Goal: Task Accomplishment & Management: Manage account settings

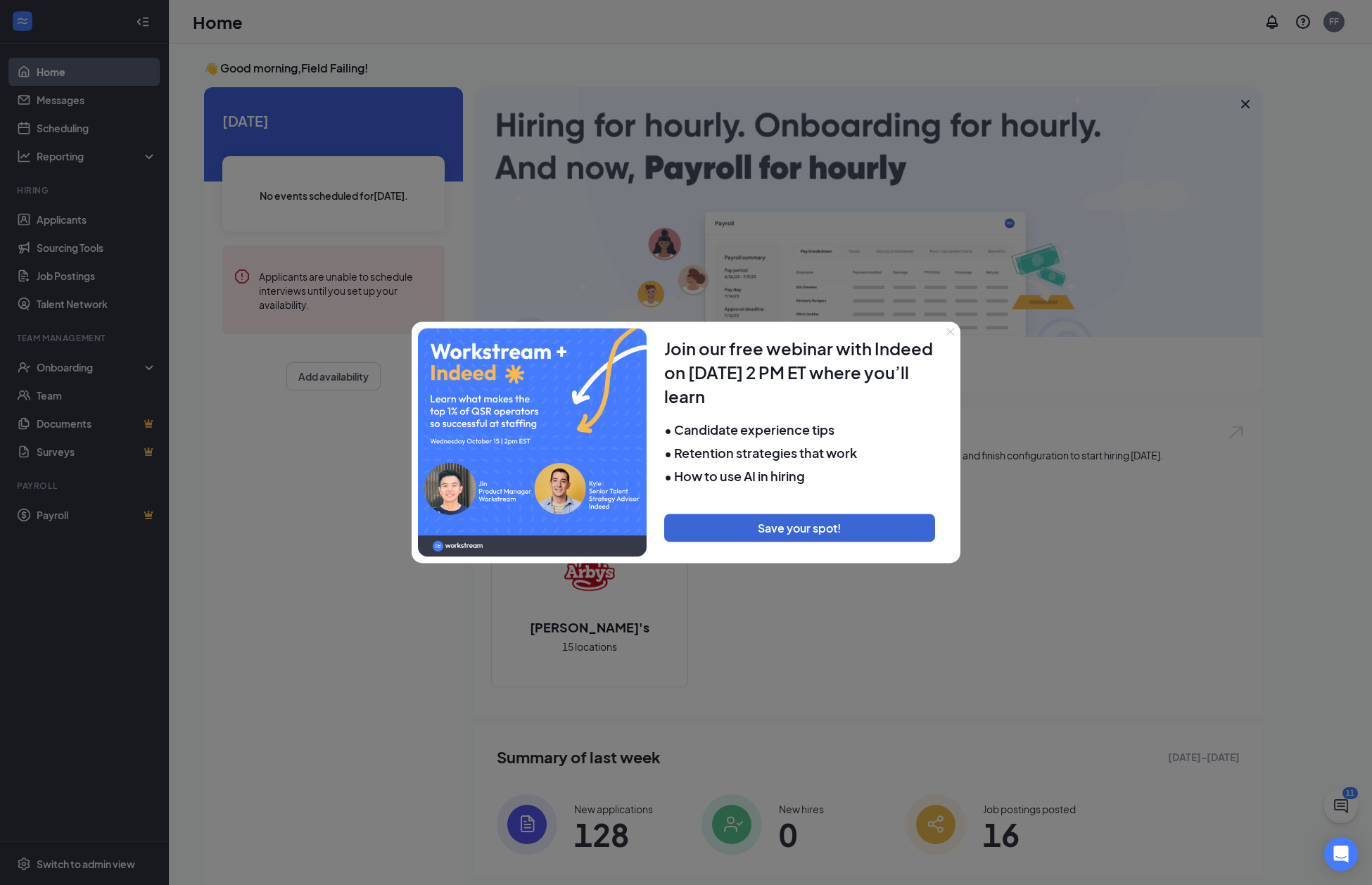
click at [952, 332] on icon "Close" at bounding box center [951, 331] width 7 height 7
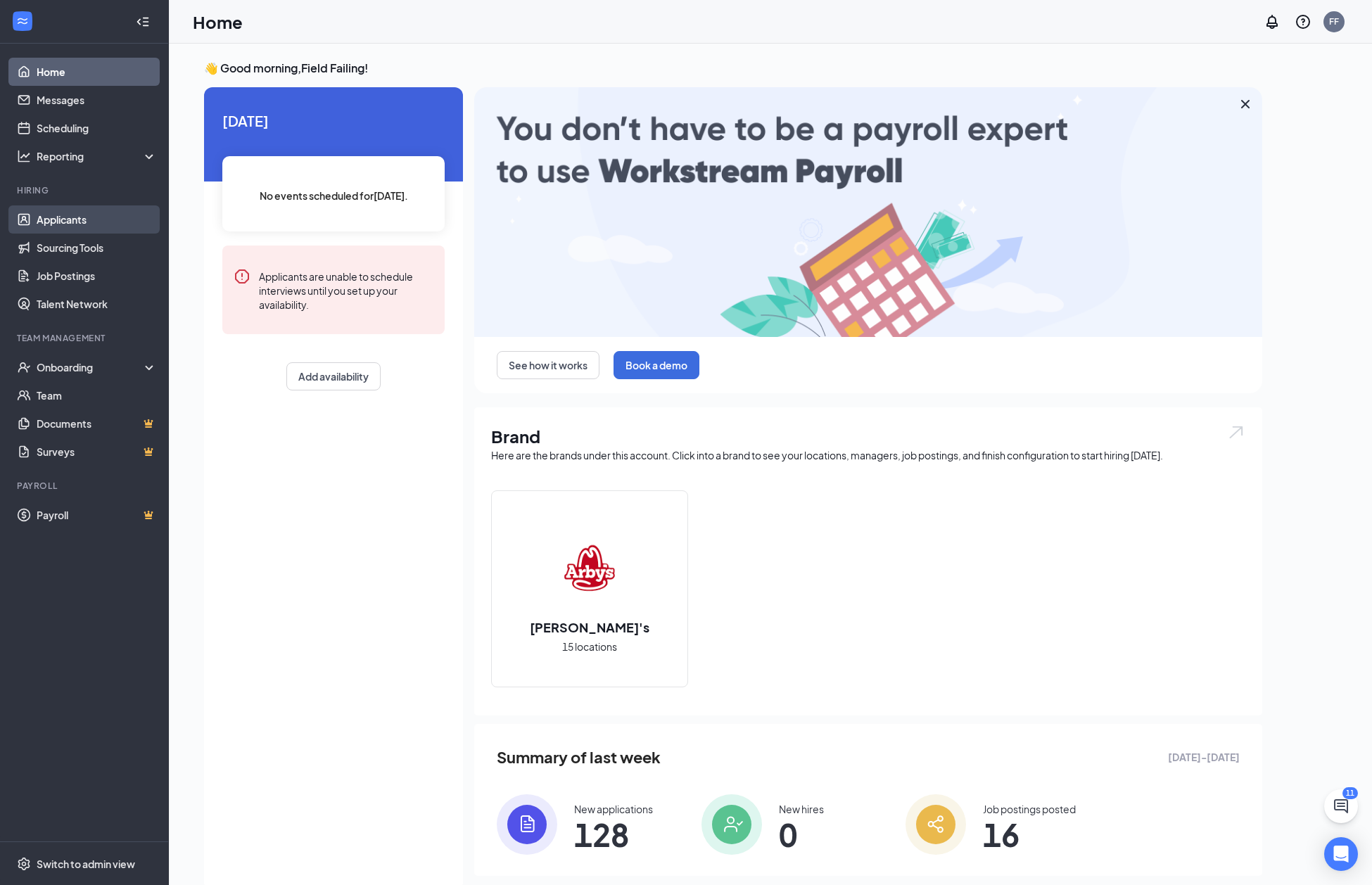
click at [73, 222] on link "Applicants" at bounding box center [96, 219] width 120 height 28
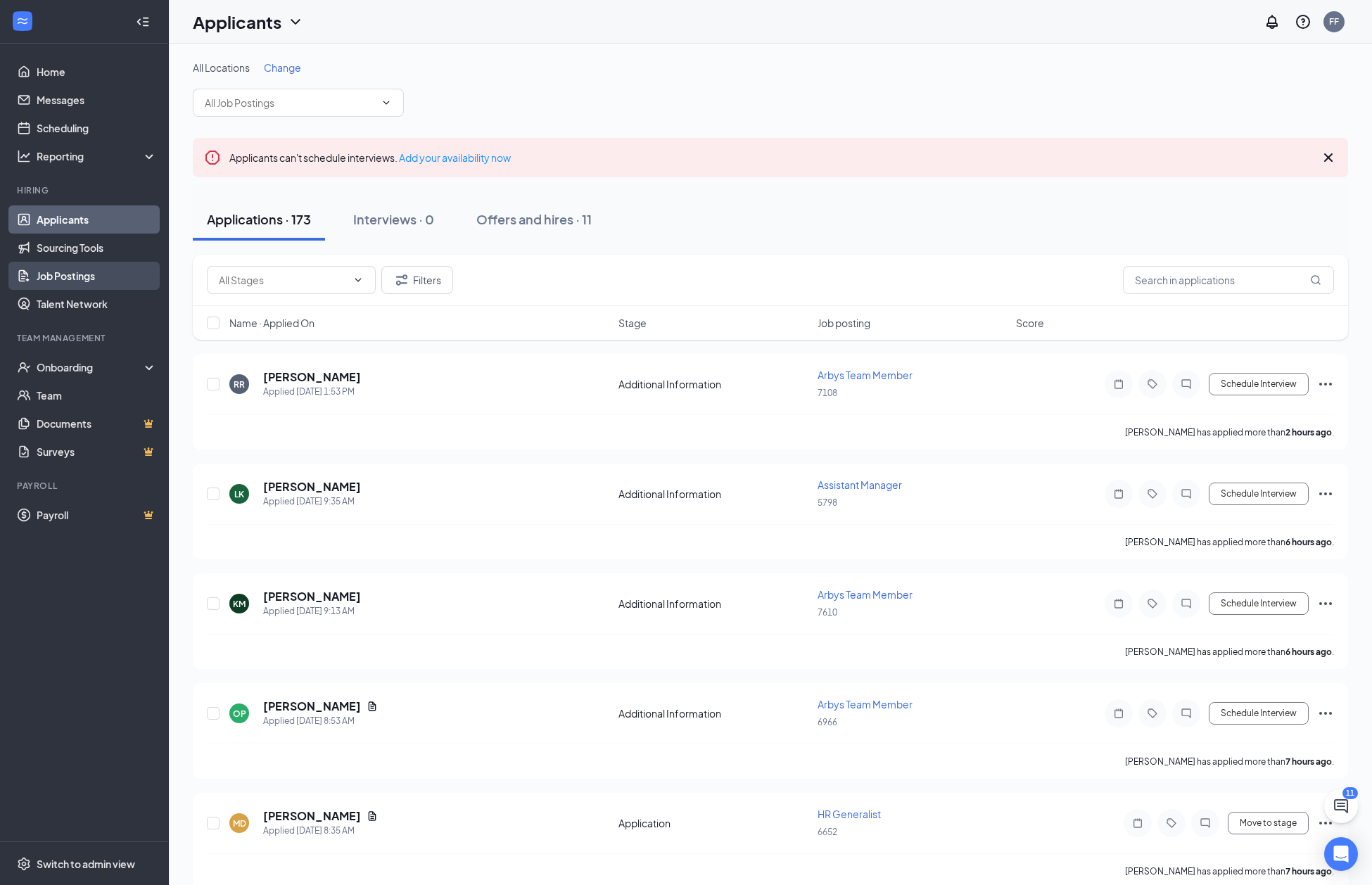
click at [87, 278] on link "Job Postings" at bounding box center [96, 276] width 120 height 28
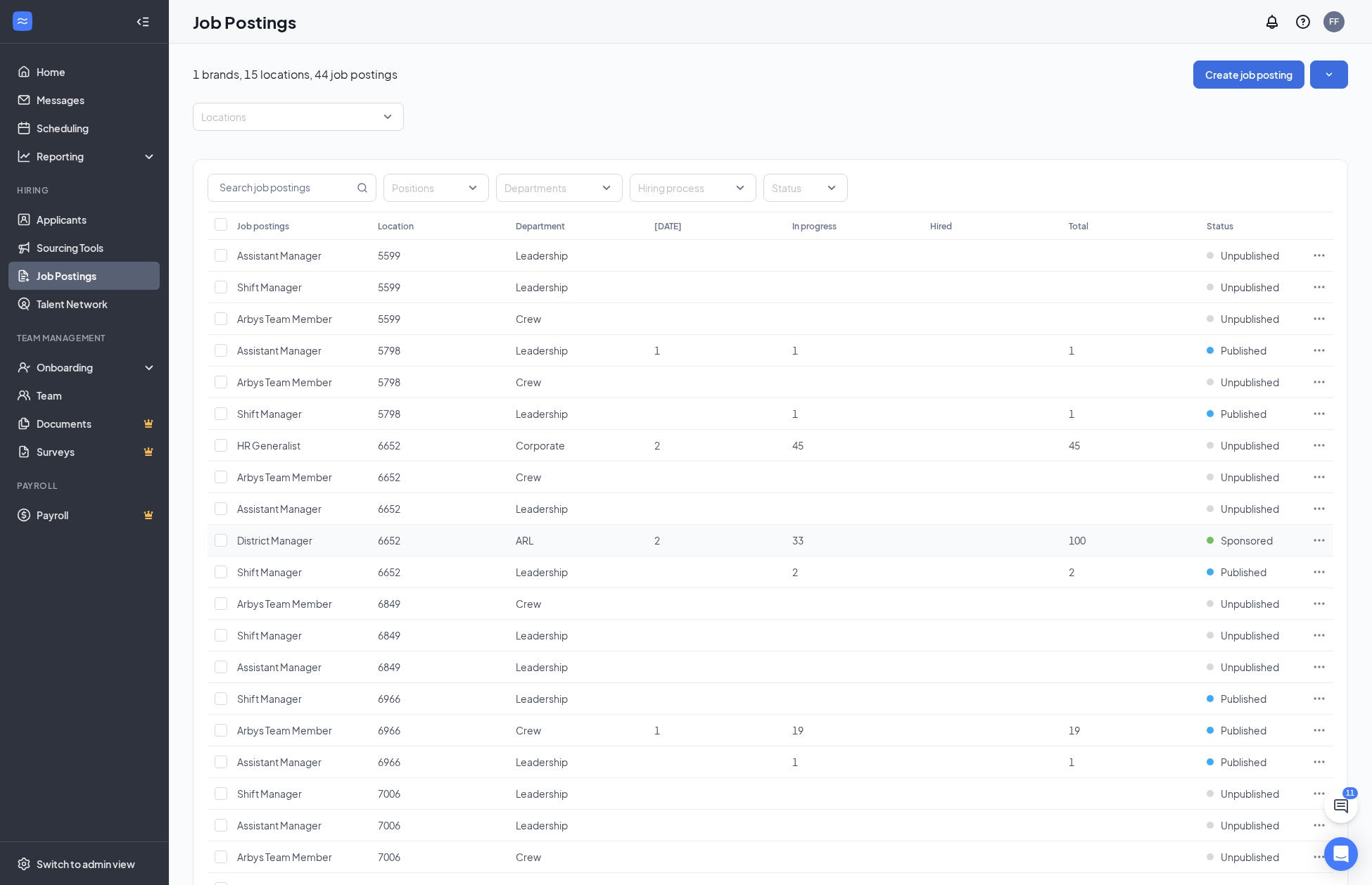
click at [1319, 537] on icon "Ellipses" at bounding box center [1319, 540] width 14 height 14
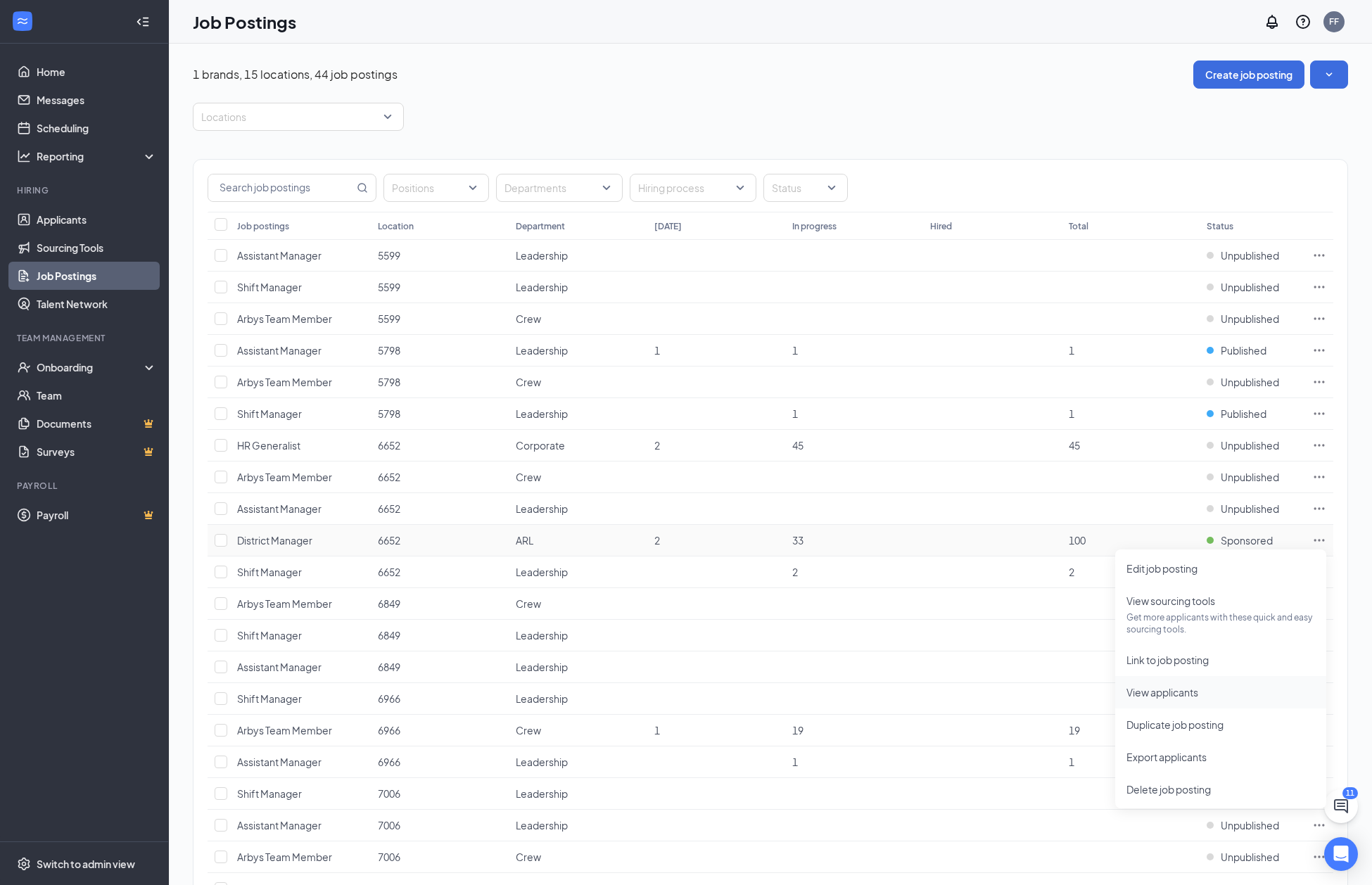
click at [1176, 697] on span "View applicants" at bounding box center [1162, 692] width 72 height 13
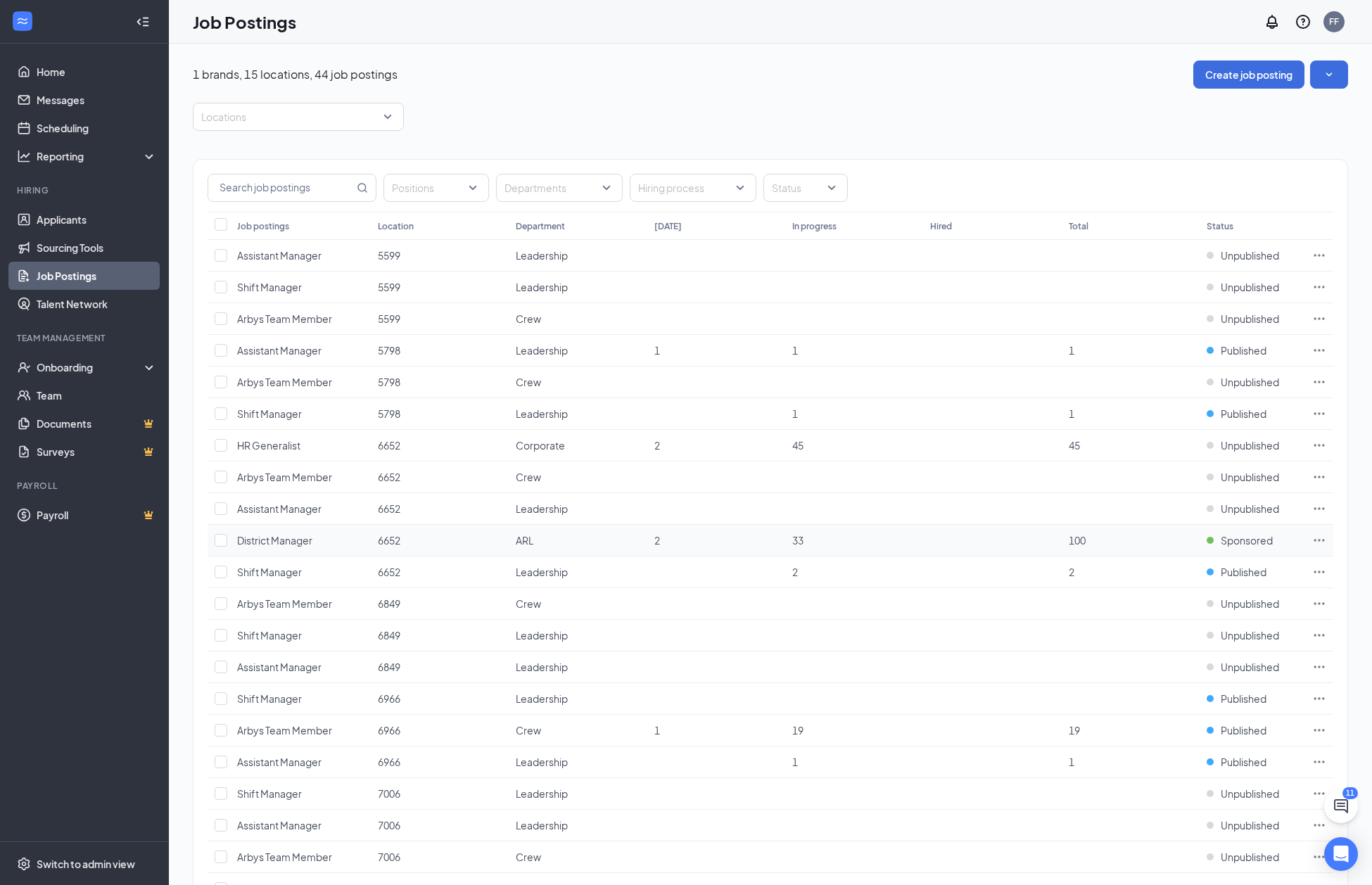
click at [1315, 537] on icon "Ellipses" at bounding box center [1319, 540] width 14 height 14
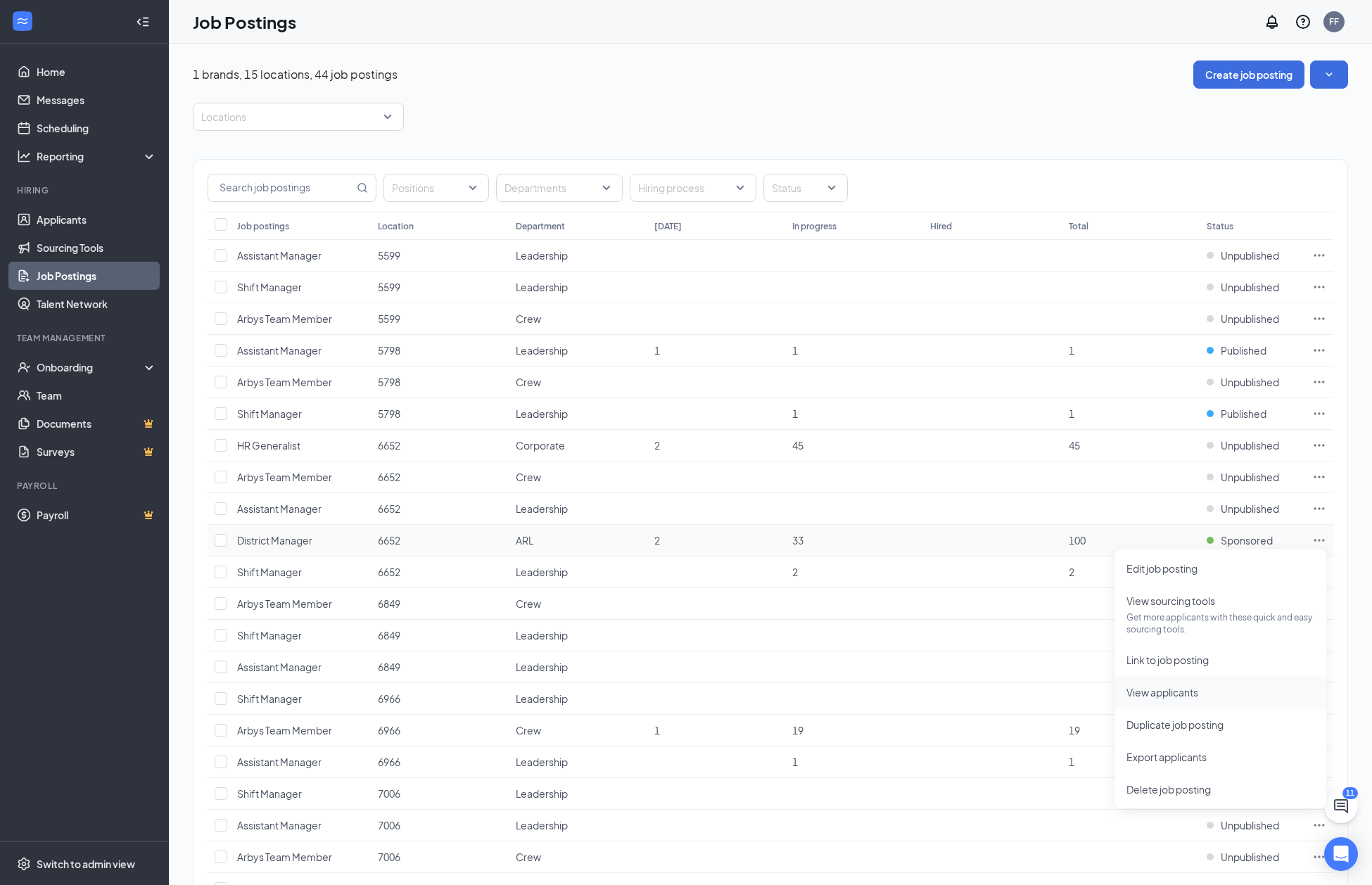
click at [1165, 699] on span "View applicants" at bounding box center [1221, 692] width 188 height 16
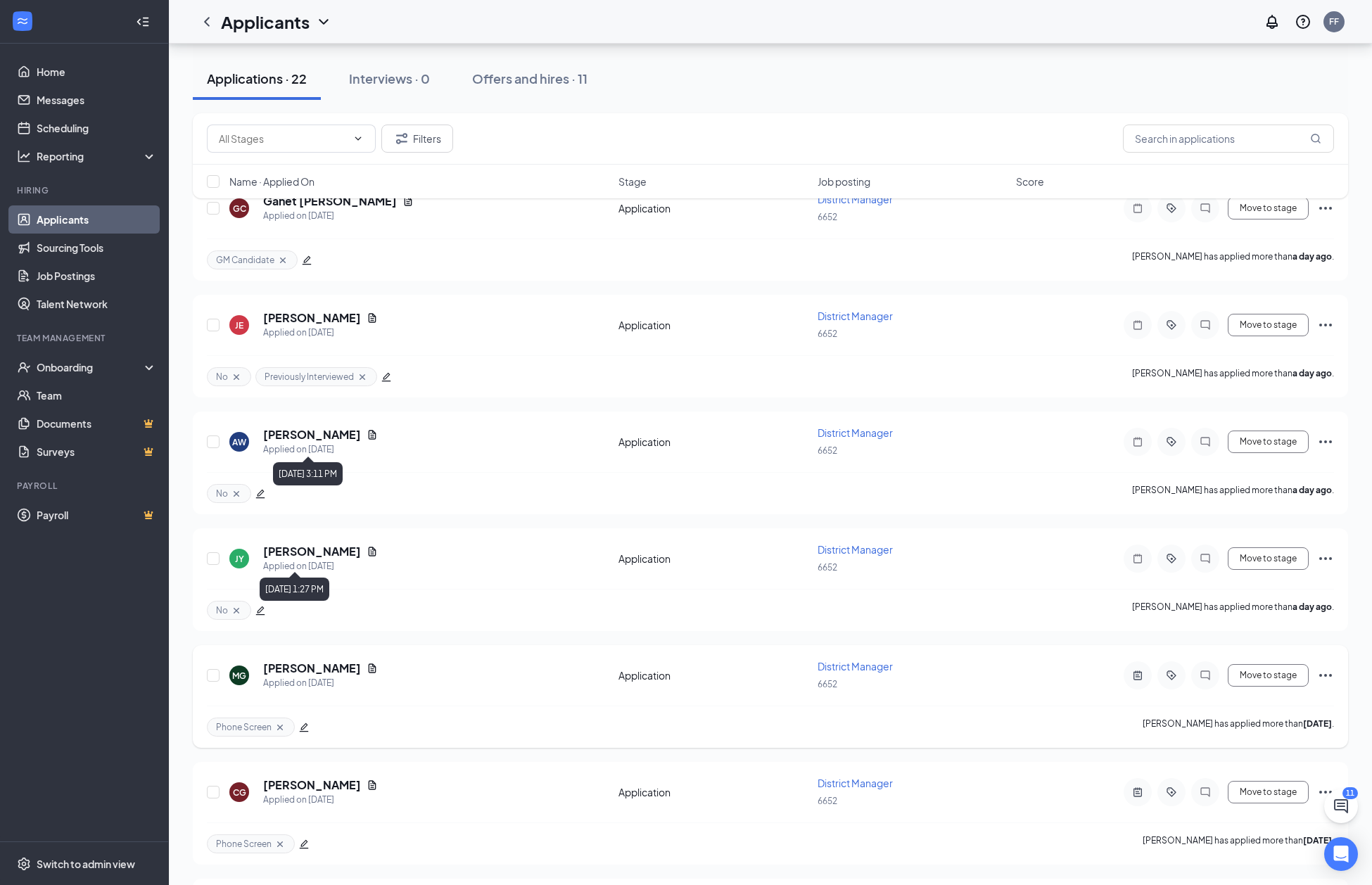
scroll to position [314, 0]
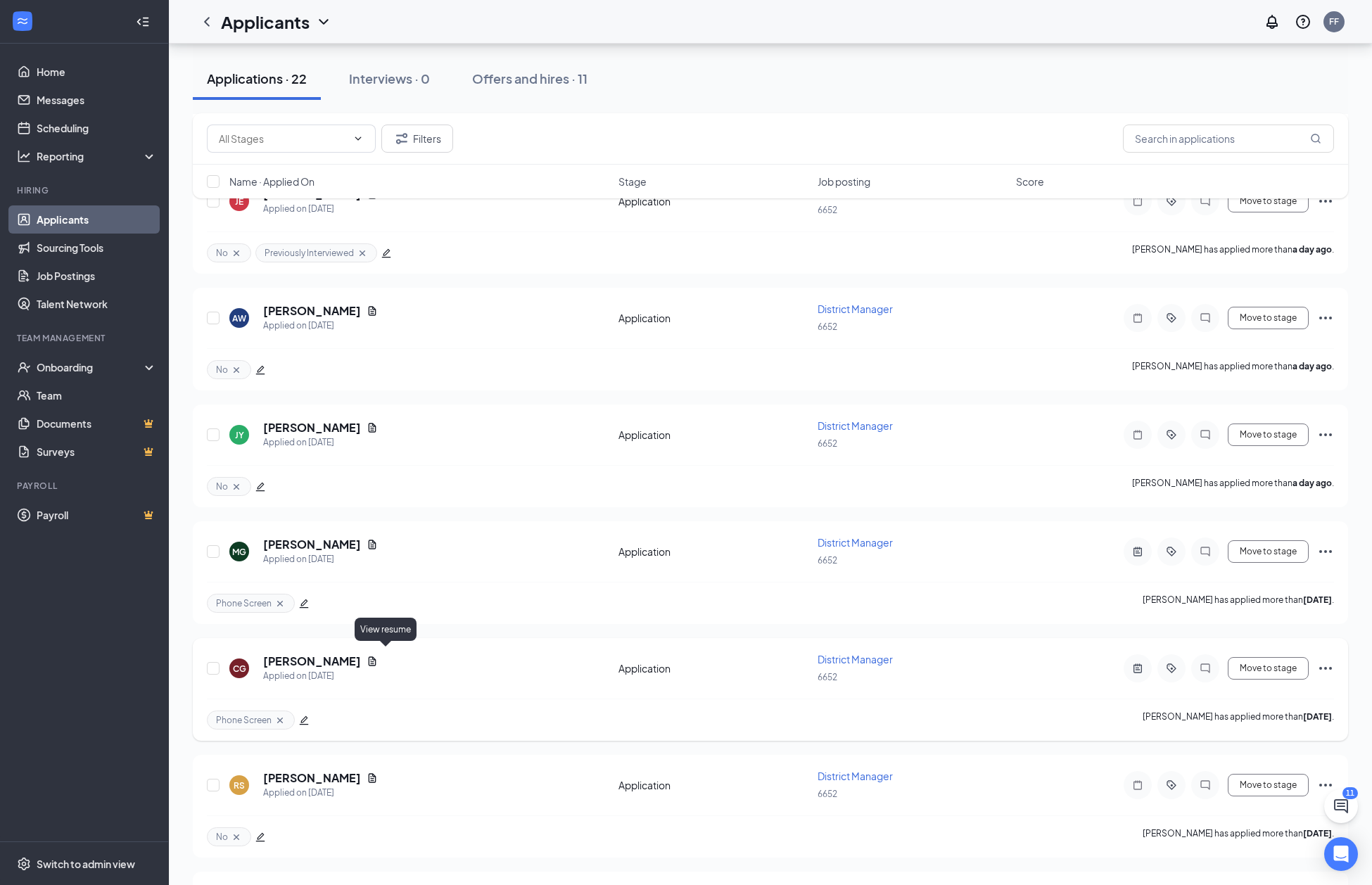
click at [377, 657] on icon "Document" at bounding box center [372, 661] width 7 height 9
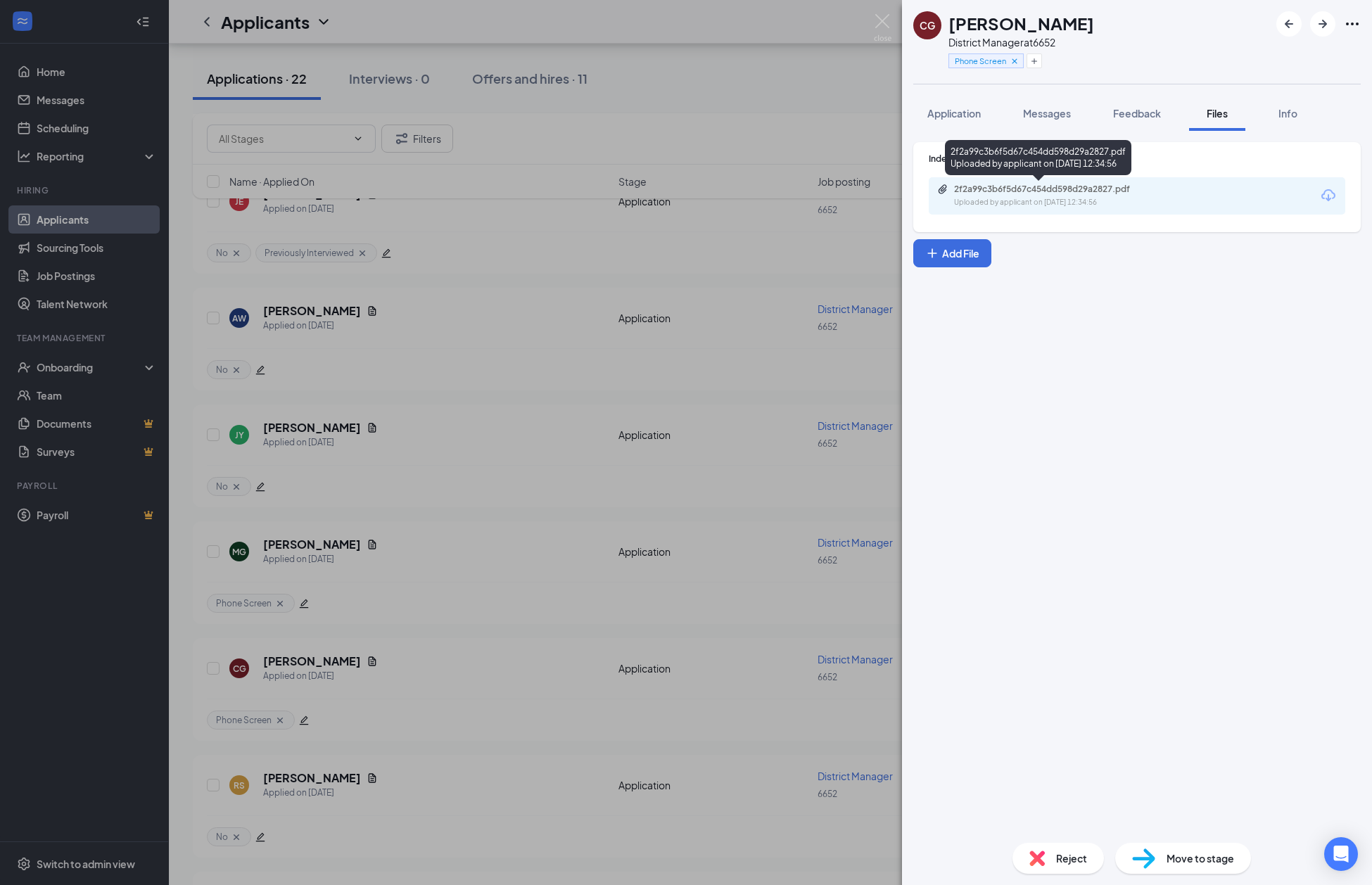
click at [1032, 185] on div "2f2a99c3b6f5d67c454dd598d29a2827.pdf" at bounding box center [1053, 189] width 197 height 11
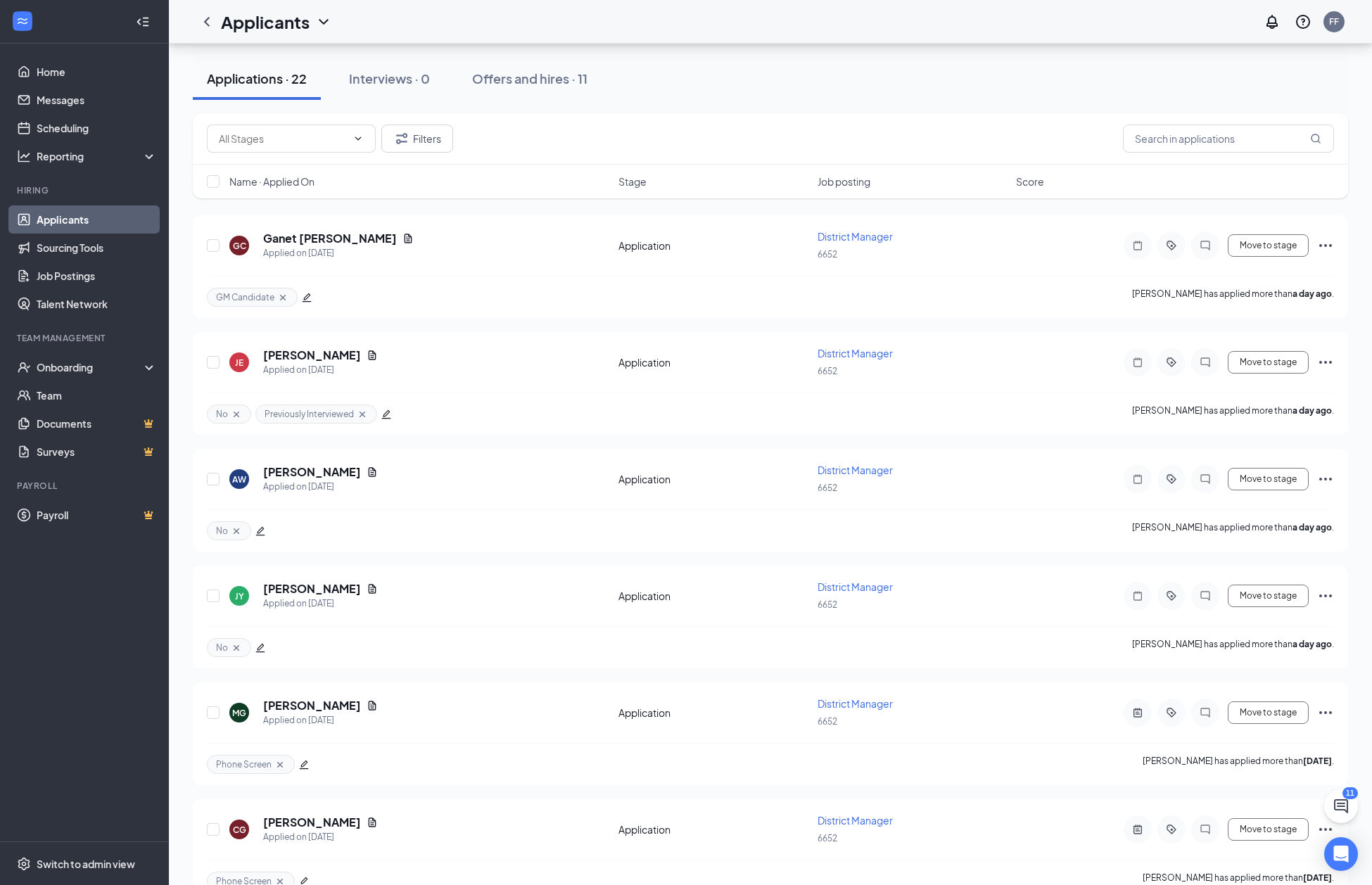
scroll to position [150, 0]
click at [1214, 142] on input "text" at bounding box center [1228, 144] width 211 height 28
click at [424, 146] on button "Filters" at bounding box center [417, 144] width 72 height 28
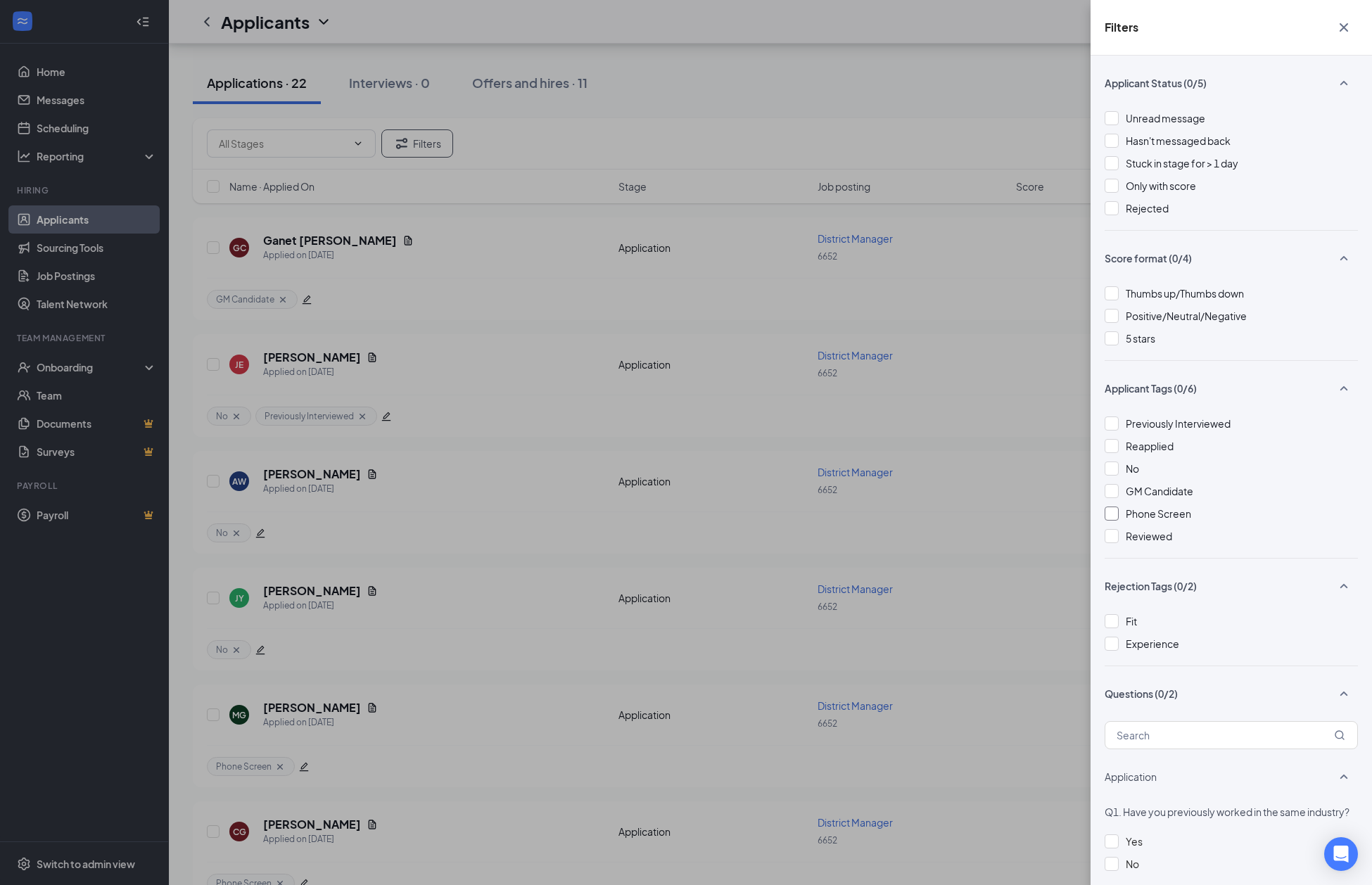
click at [1111, 514] on div at bounding box center [1112, 514] width 14 height 14
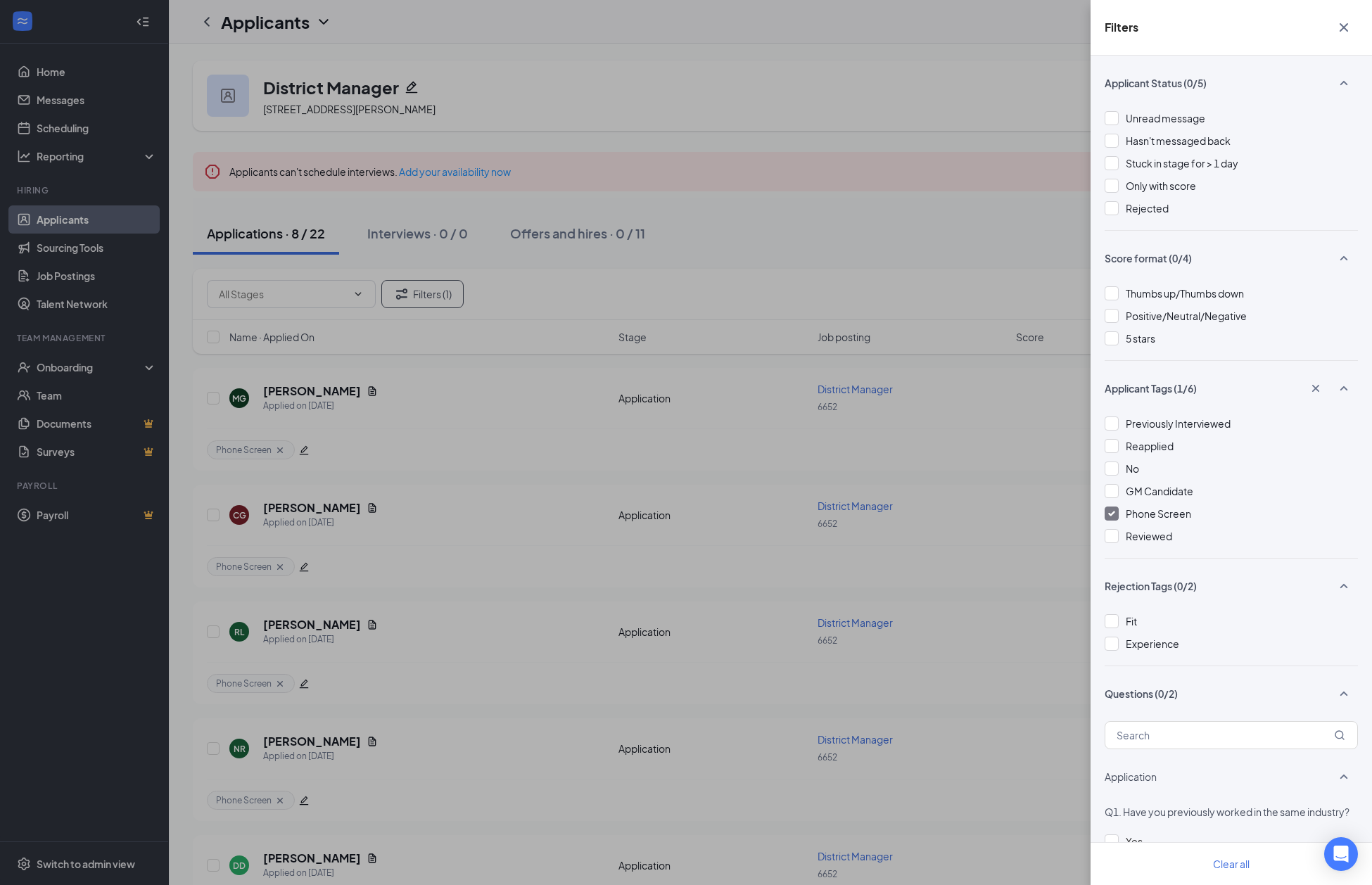
click at [1345, 28] on icon "Cross" at bounding box center [1344, 27] width 8 height 8
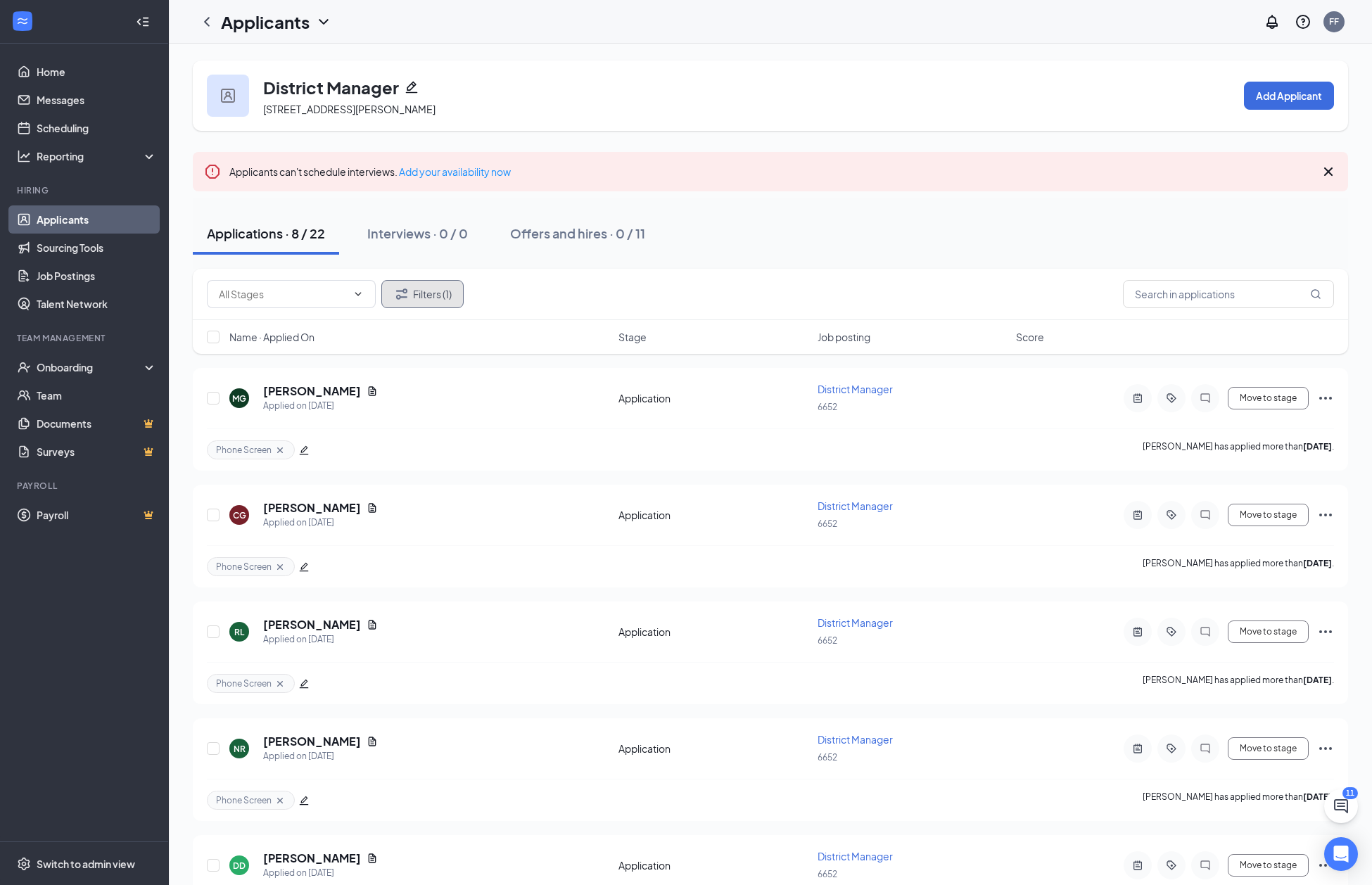
click at [429, 297] on button "Filters (1)" at bounding box center [422, 294] width 82 height 28
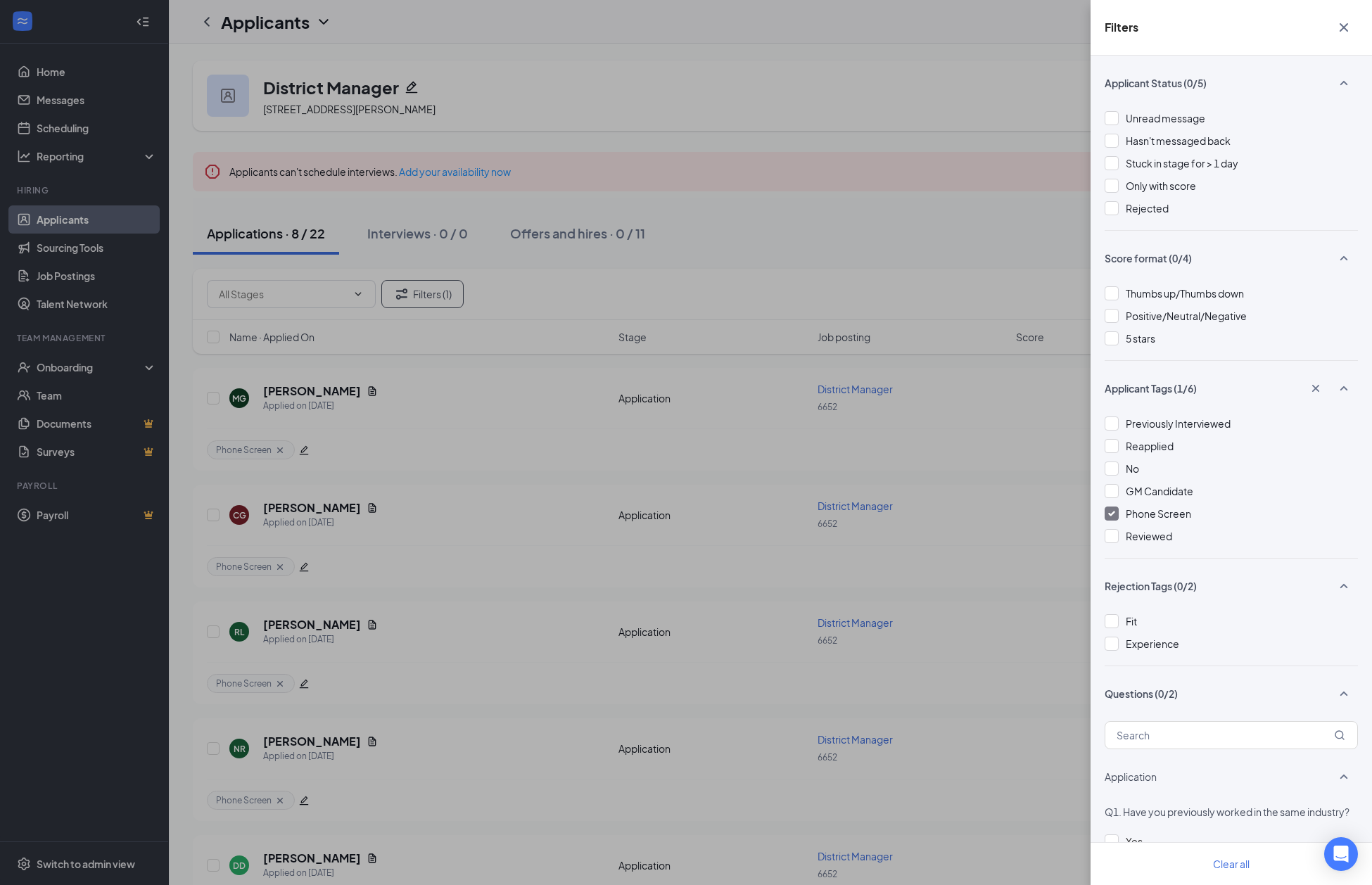
click at [1109, 509] on div at bounding box center [1112, 514] width 14 height 14
click at [812, 213] on div "Filters Applicant Status (0/5) Unread message Hasn't messaged back Stuck in sta…" at bounding box center [686, 442] width 1372 height 885
click at [1342, 21] on icon "Cross" at bounding box center [1344, 27] width 17 height 17
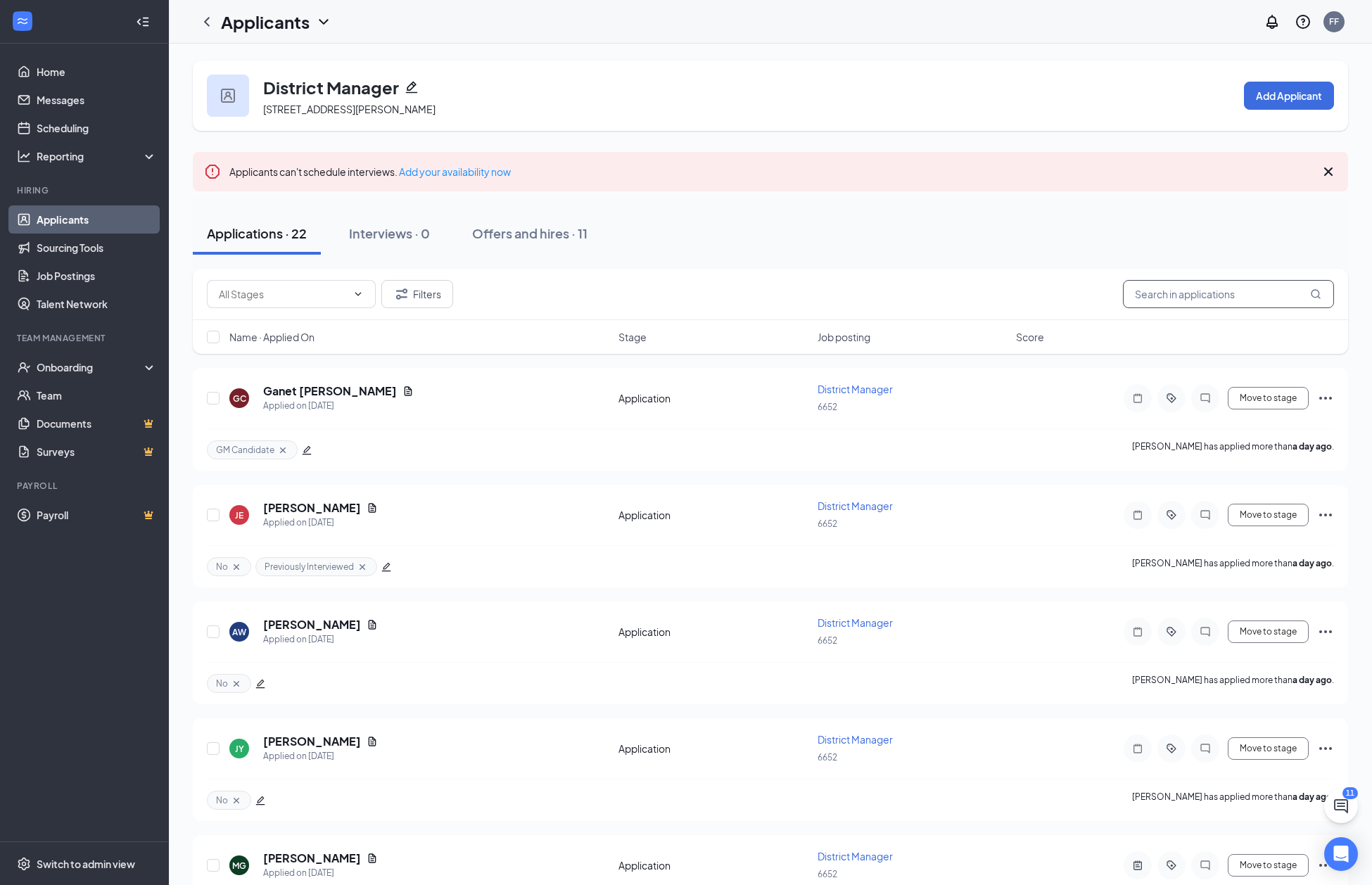
click at [1178, 296] on input "text" at bounding box center [1228, 294] width 211 height 28
type input "smith"
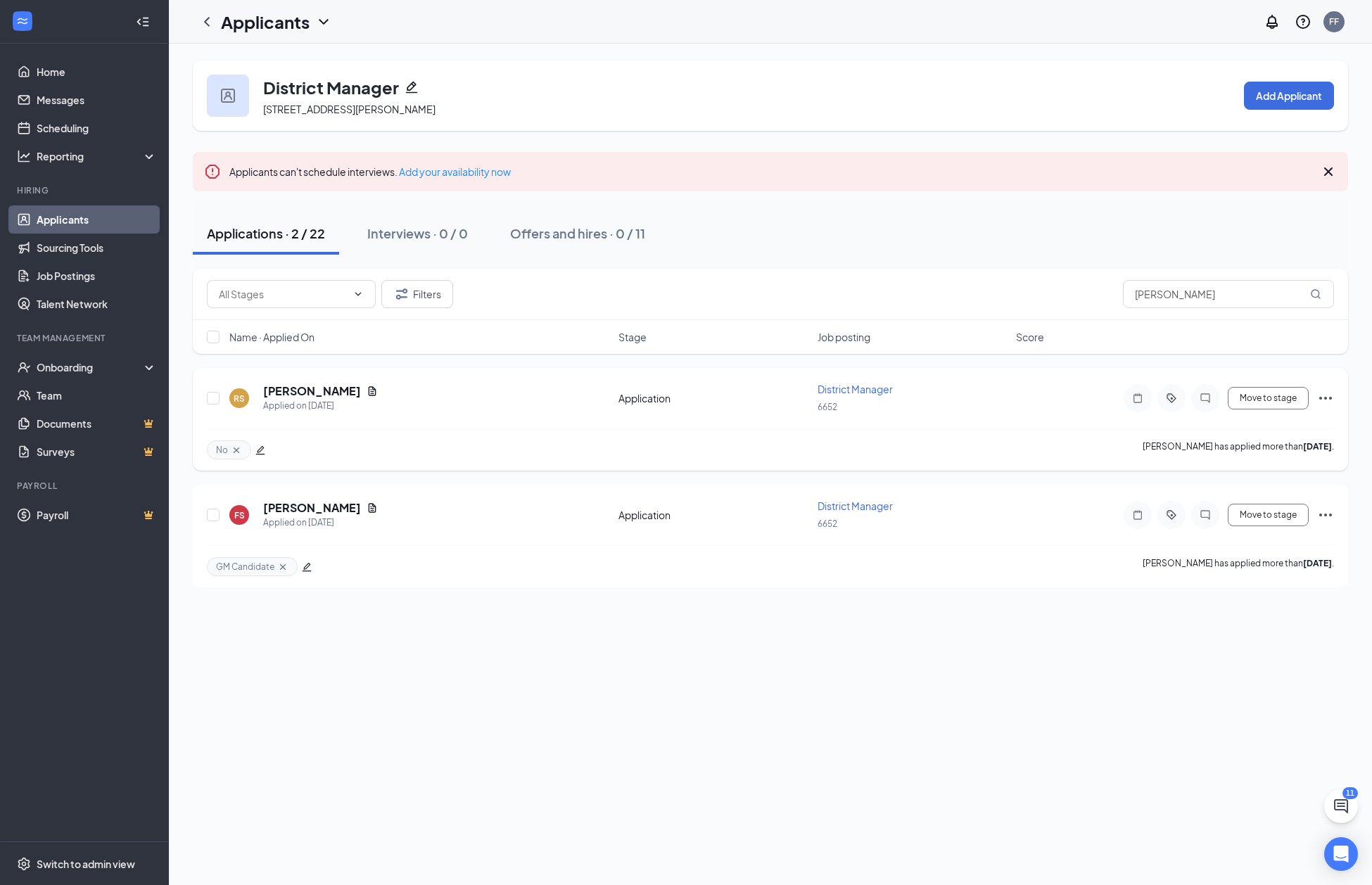
click at [352, 389] on div "RS Robert Smith Applied on Oct 13" at bounding box center [420, 398] width 381 height 30
click at [367, 390] on icon "Document" at bounding box center [372, 391] width 11 height 11
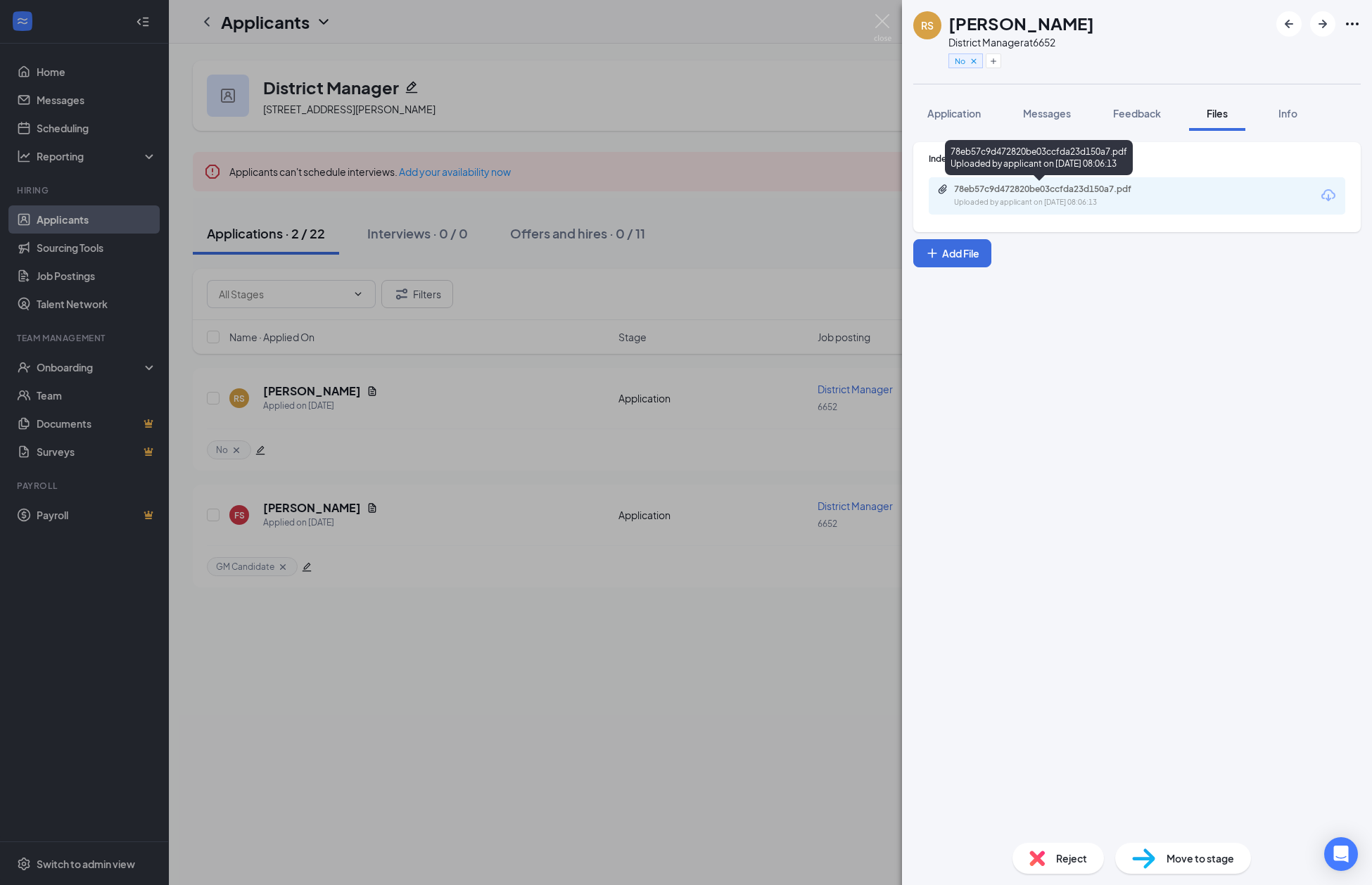
click at [1053, 187] on div "78eb57c9d472820be03ccfda23d150a7.pdf" at bounding box center [1053, 189] width 197 height 11
click at [887, 20] on img at bounding box center [883, 27] width 18 height 27
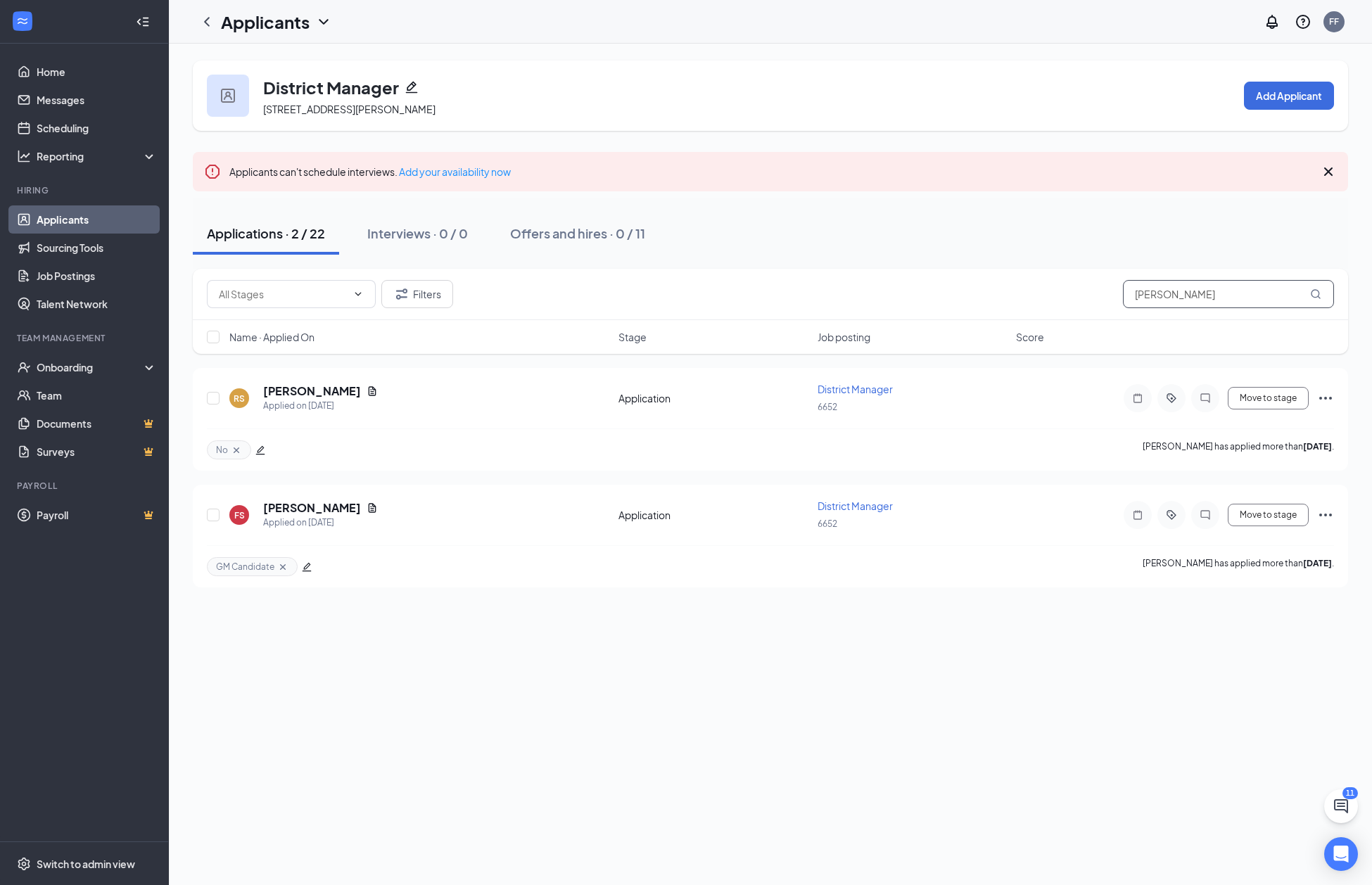
drag, startPoint x: 1217, startPoint y: 301, endPoint x: 751, endPoint y: 293, distance: 466.1
click at [753, 293] on div "Filters smith" at bounding box center [770, 294] width 1127 height 28
click at [423, 288] on button "Filters" at bounding box center [417, 294] width 72 height 28
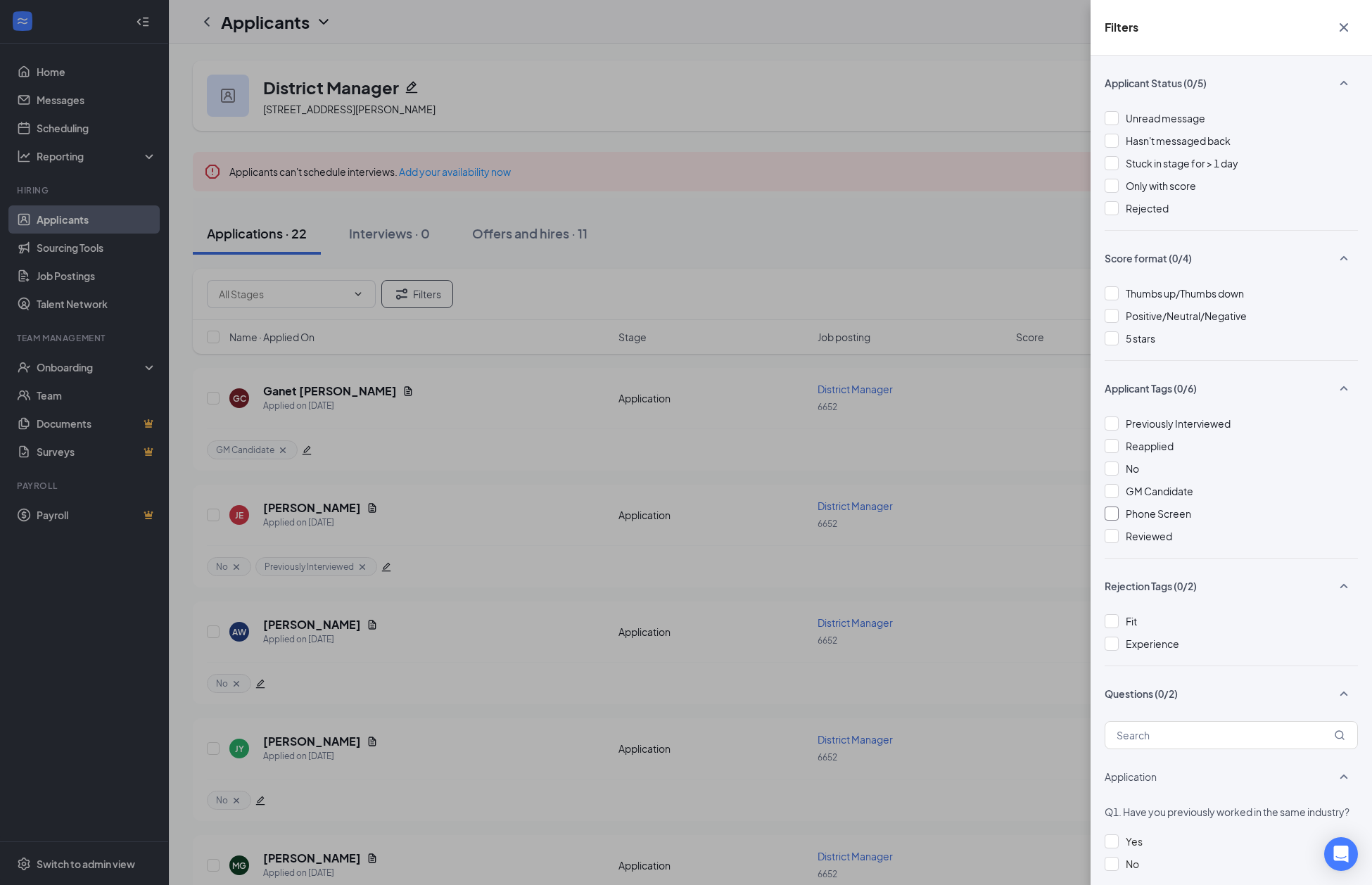
click at [1111, 514] on div at bounding box center [1112, 514] width 14 height 14
click at [1351, 20] on icon "Cross" at bounding box center [1344, 27] width 17 height 17
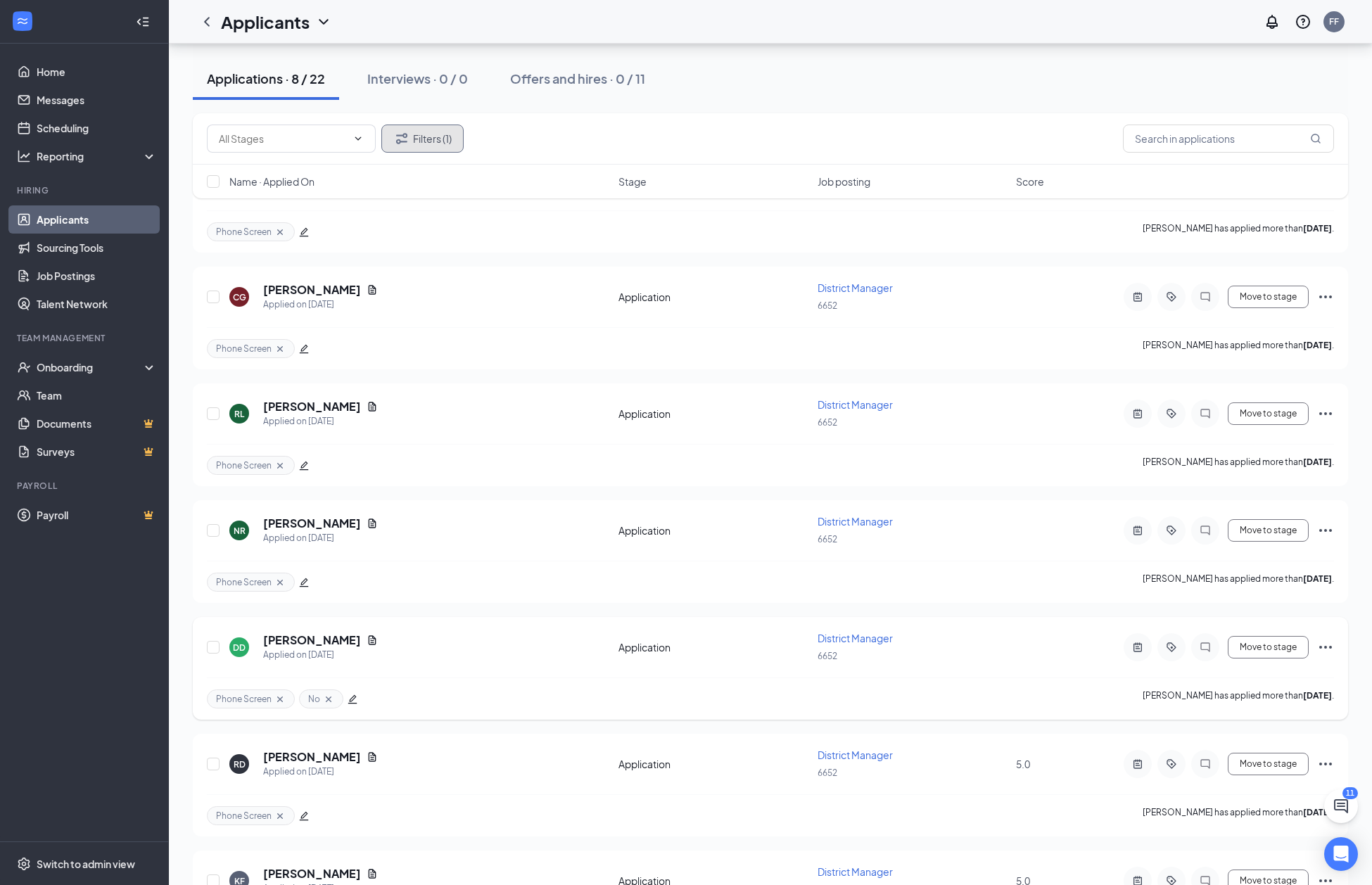
scroll to position [411, 0]
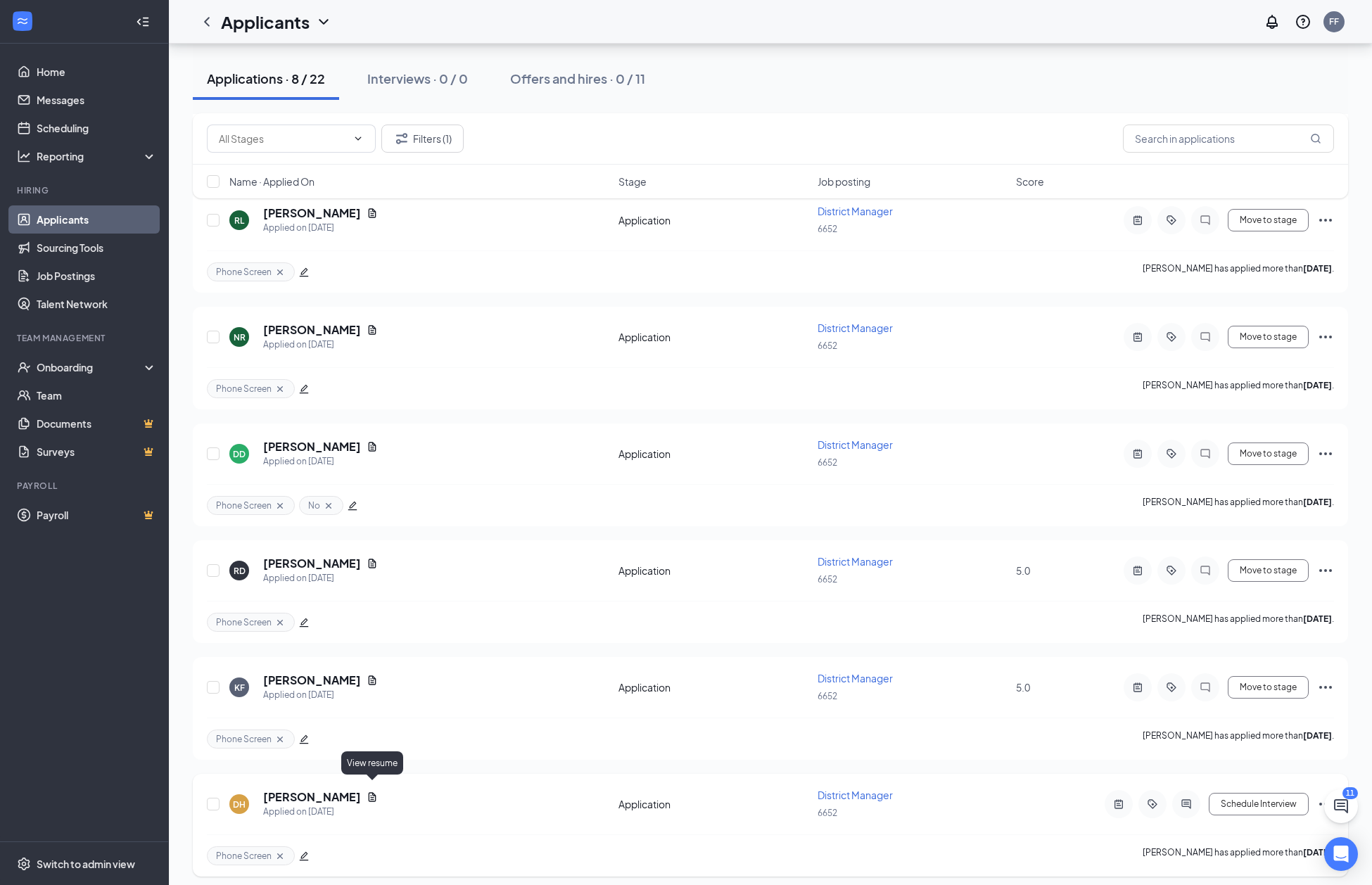
click at [370, 792] on icon "Document" at bounding box center [372, 797] width 11 height 11
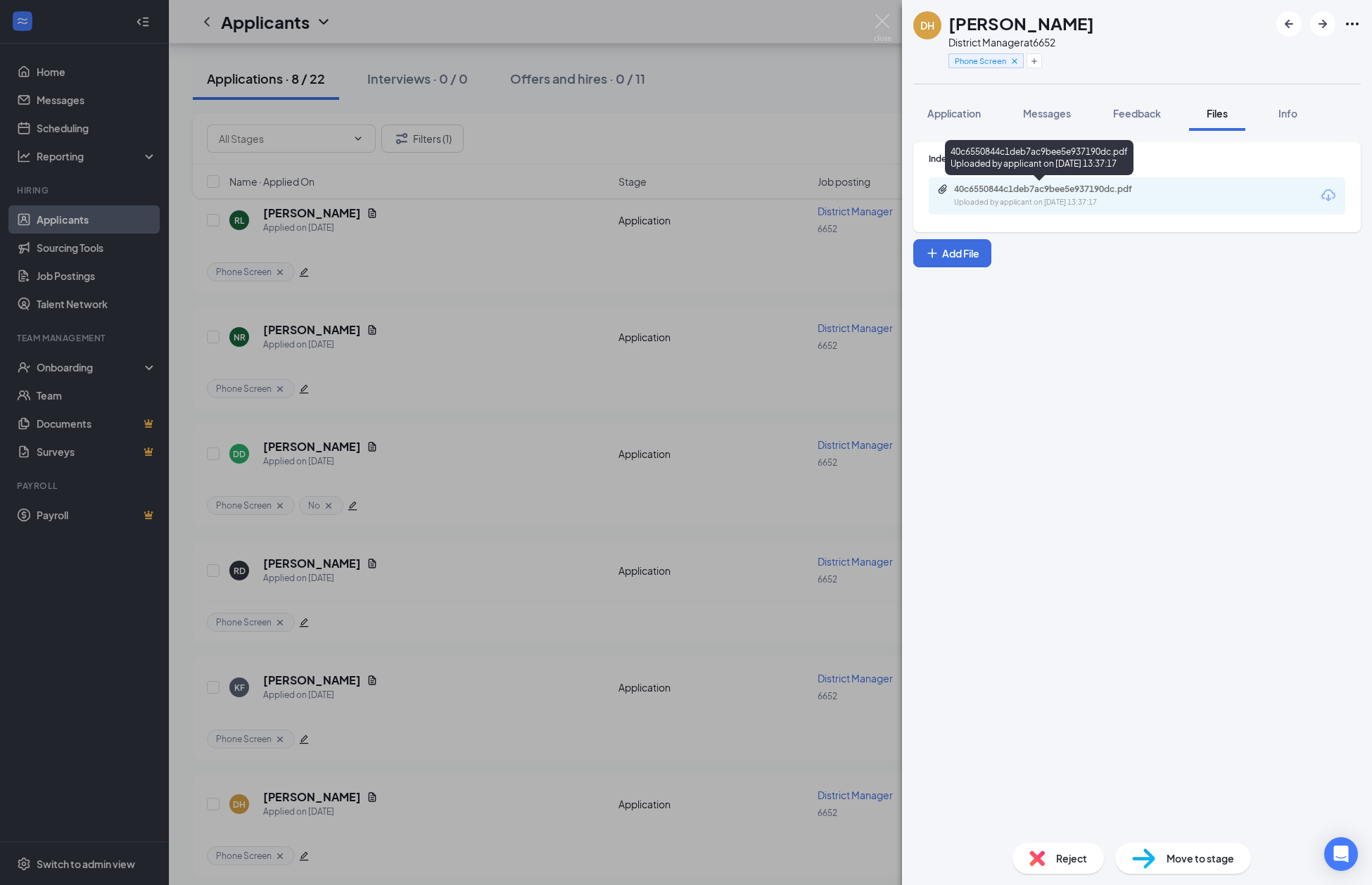
click at [1055, 192] on div "40c6550844c1deb7ac9bee5e937190dc.pdf" at bounding box center [1053, 189] width 197 height 11
click at [884, 19] on img at bounding box center [883, 27] width 18 height 27
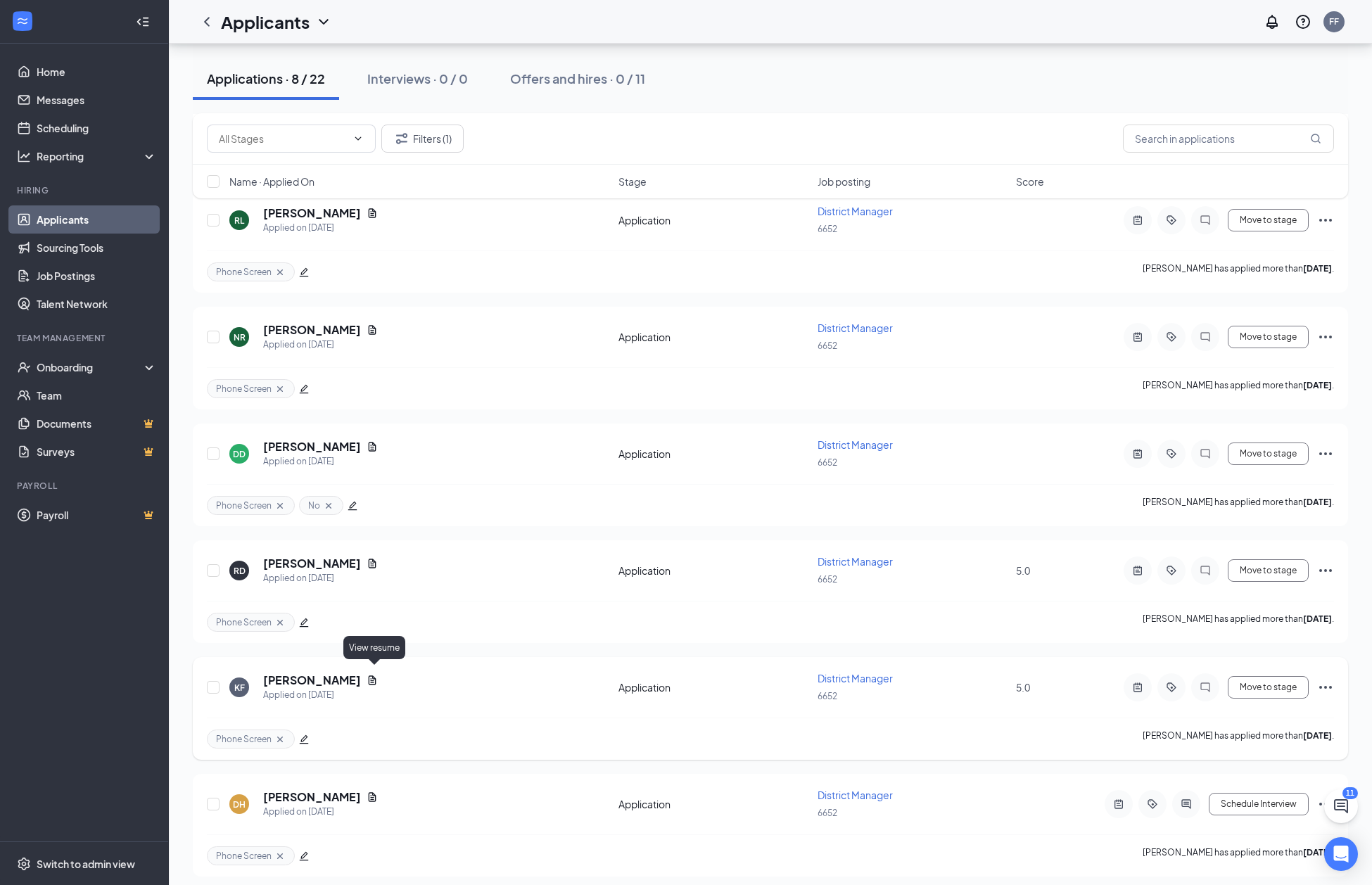
click at [377, 674] on icon "Document" at bounding box center [372, 680] width 11 height 11
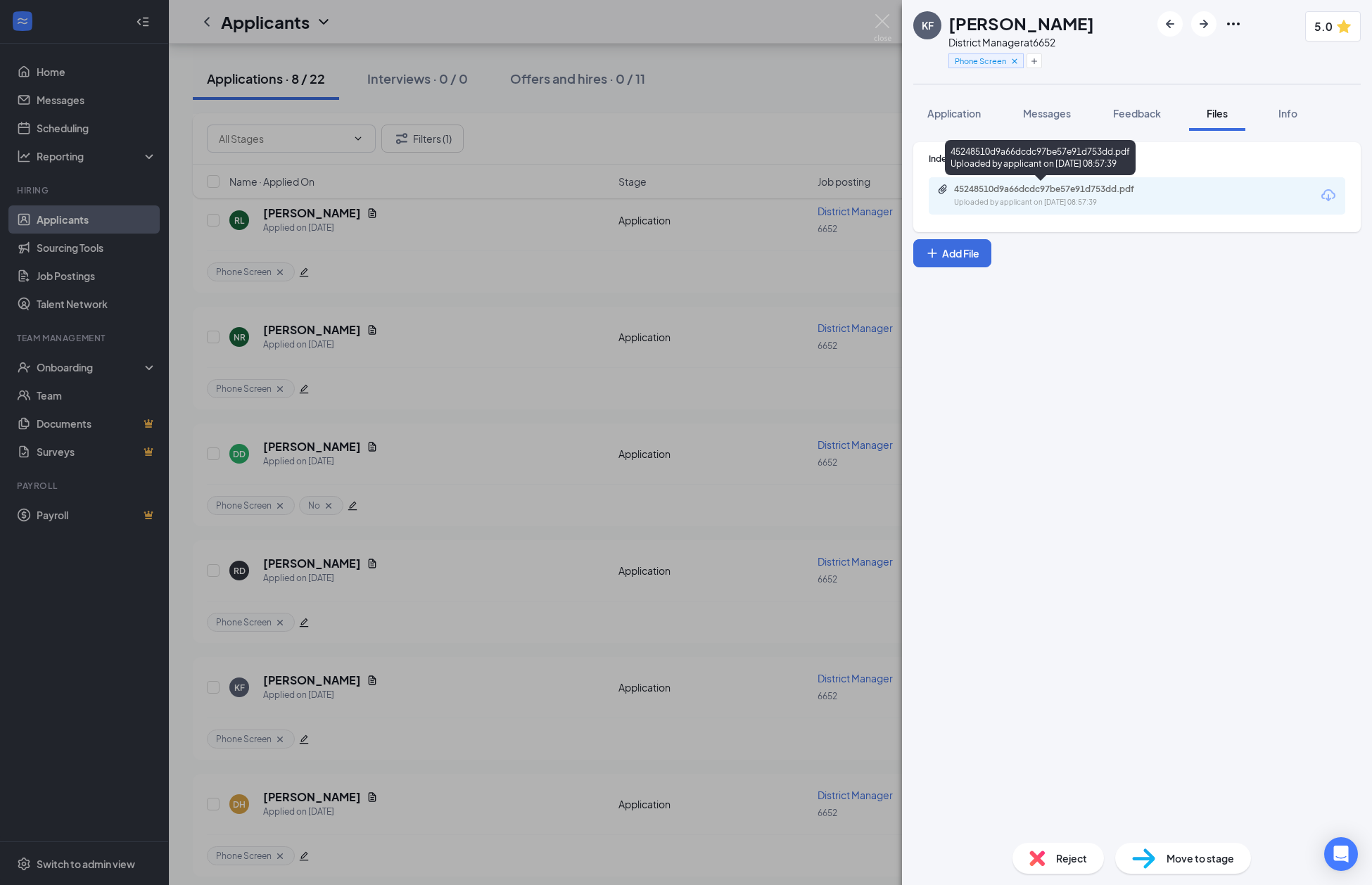
click at [1108, 187] on div "45248510d9a66dcdc97be57e91d753dd.pdf" at bounding box center [1053, 189] width 197 height 11
click at [892, 24] on div "KF Katherine Fletcher District Manager at 6652 Phone Screen 5.0 Application Mes…" at bounding box center [686, 442] width 1372 height 885
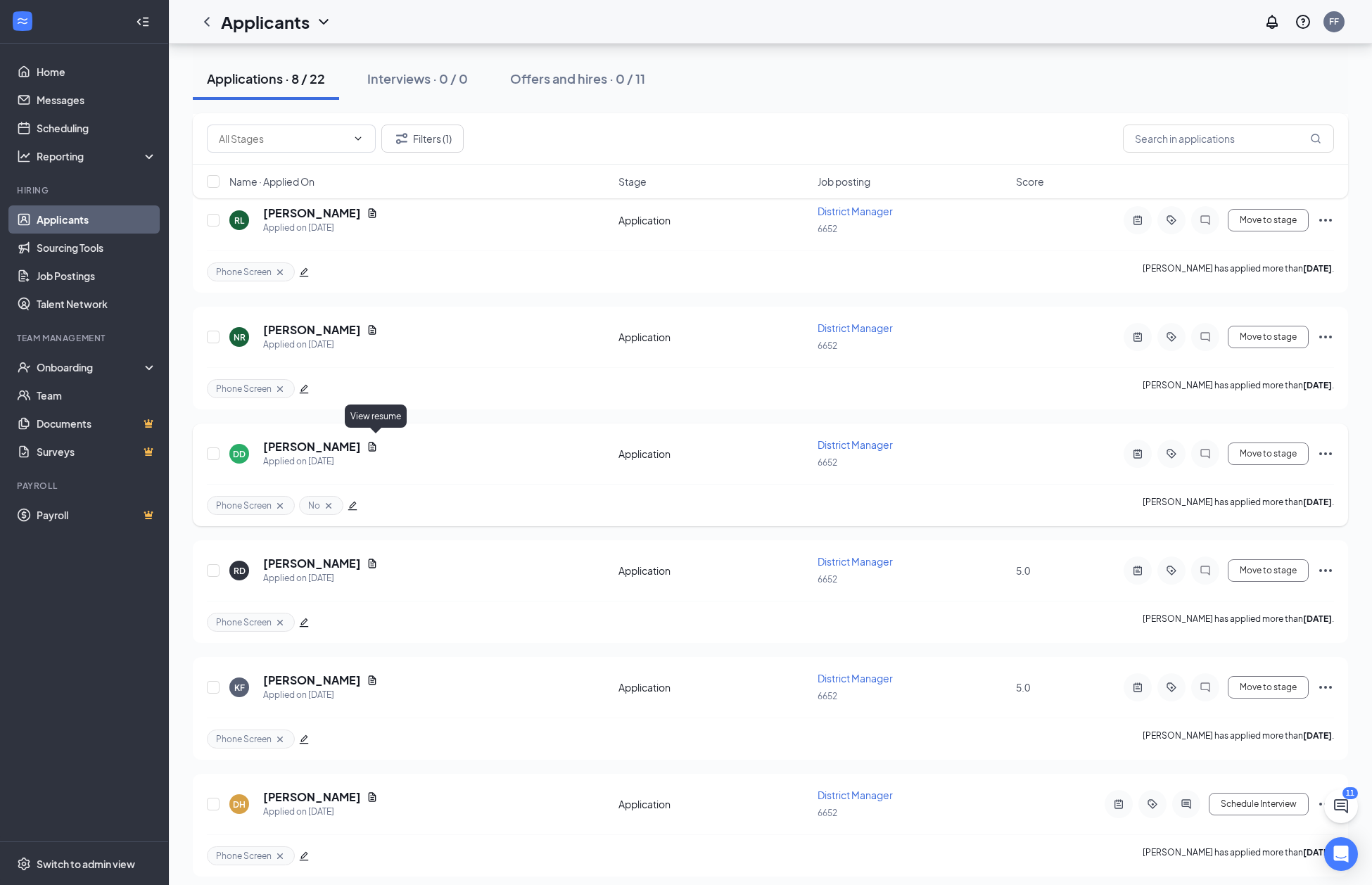
click at [375, 441] on icon "Document" at bounding box center [372, 446] width 11 height 11
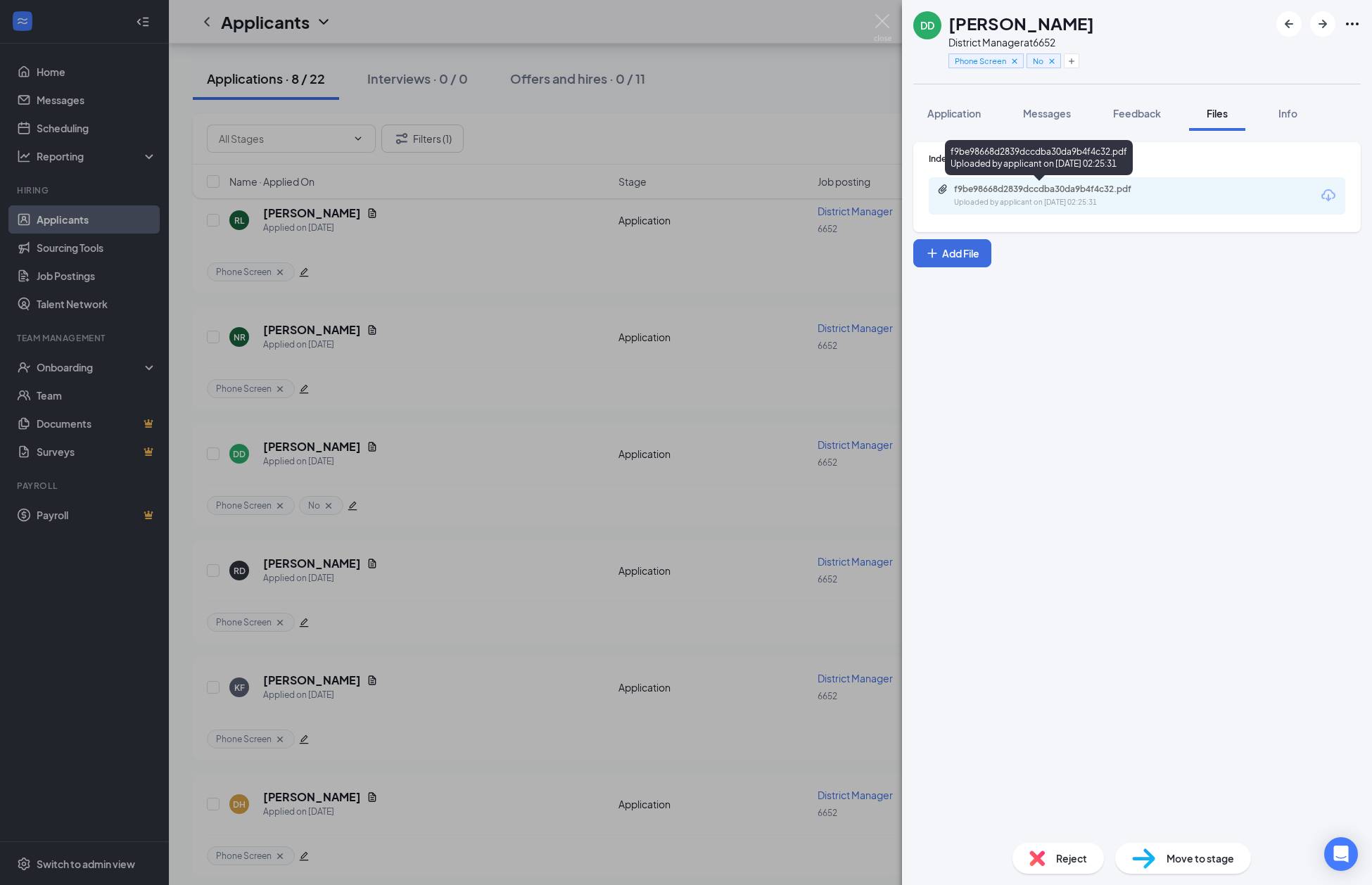
click at [1021, 192] on div "f9be98668d2839dccdba30da9b4f4c32.pdf" at bounding box center [1053, 189] width 197 height 11
click at [884, 22] on img at bounding box center [883, 27] width 18 height 27
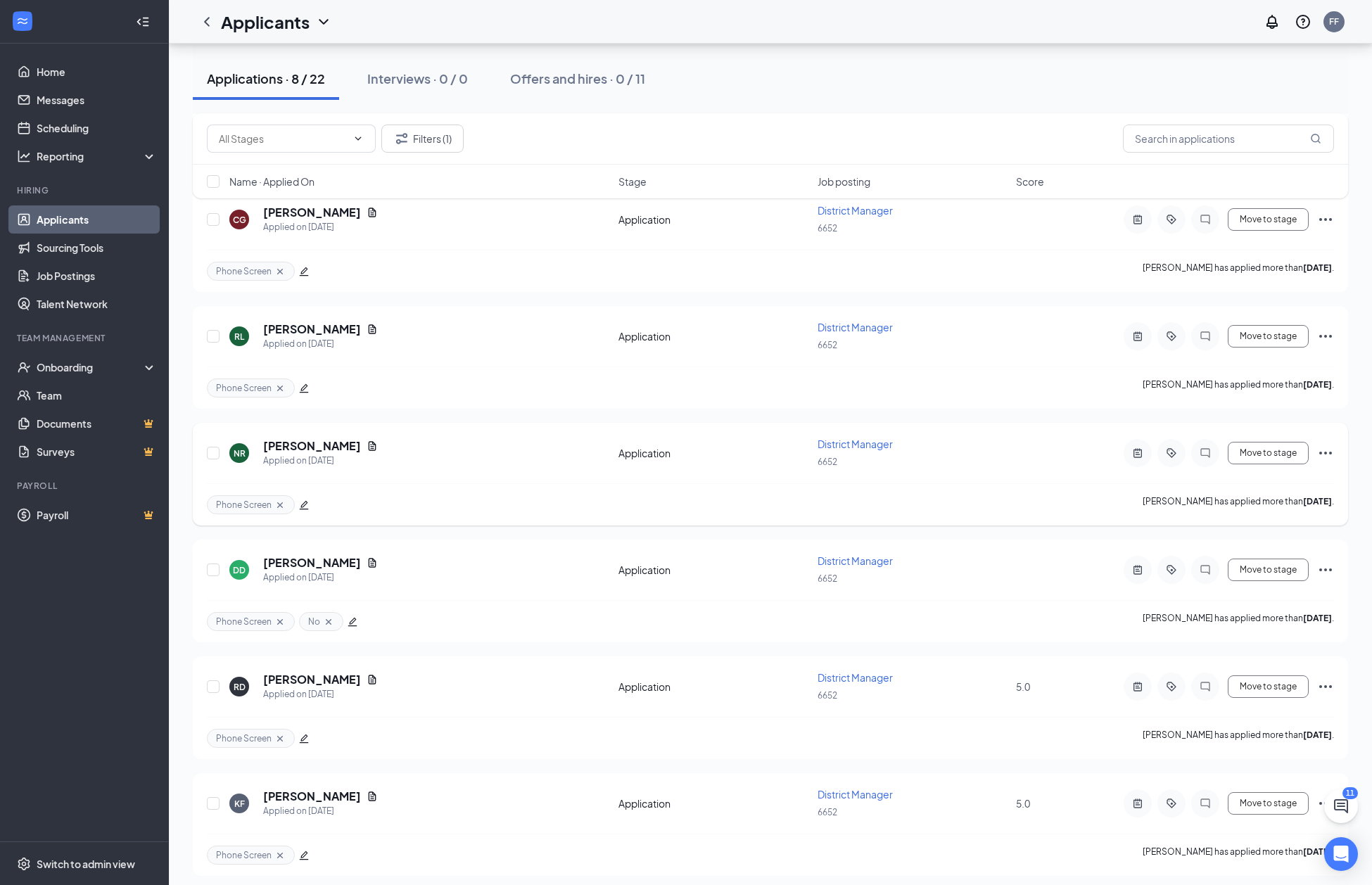
scroll to position [295, 0]
click at [368, 327] on icon "Document" at bounding box center [372, 330] width 7 height 9
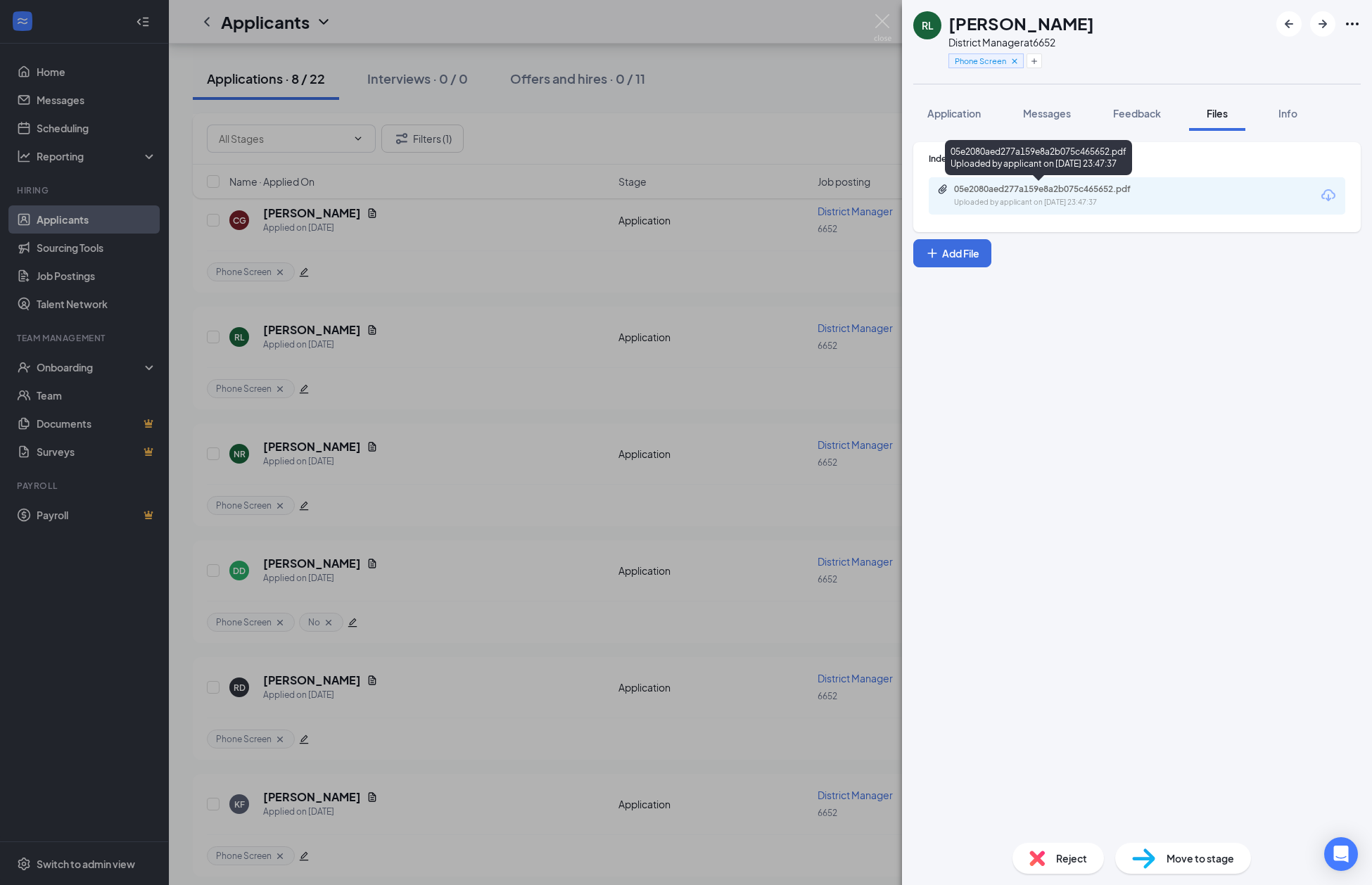
click at [1018, 194] on div "05e2080aed277a159e8a2b075c465652.pdf" at bounding box center [1053, 189] width 197 height 11
click at [880, 19] on img at bounding box center [883, 27] width 18 height 27
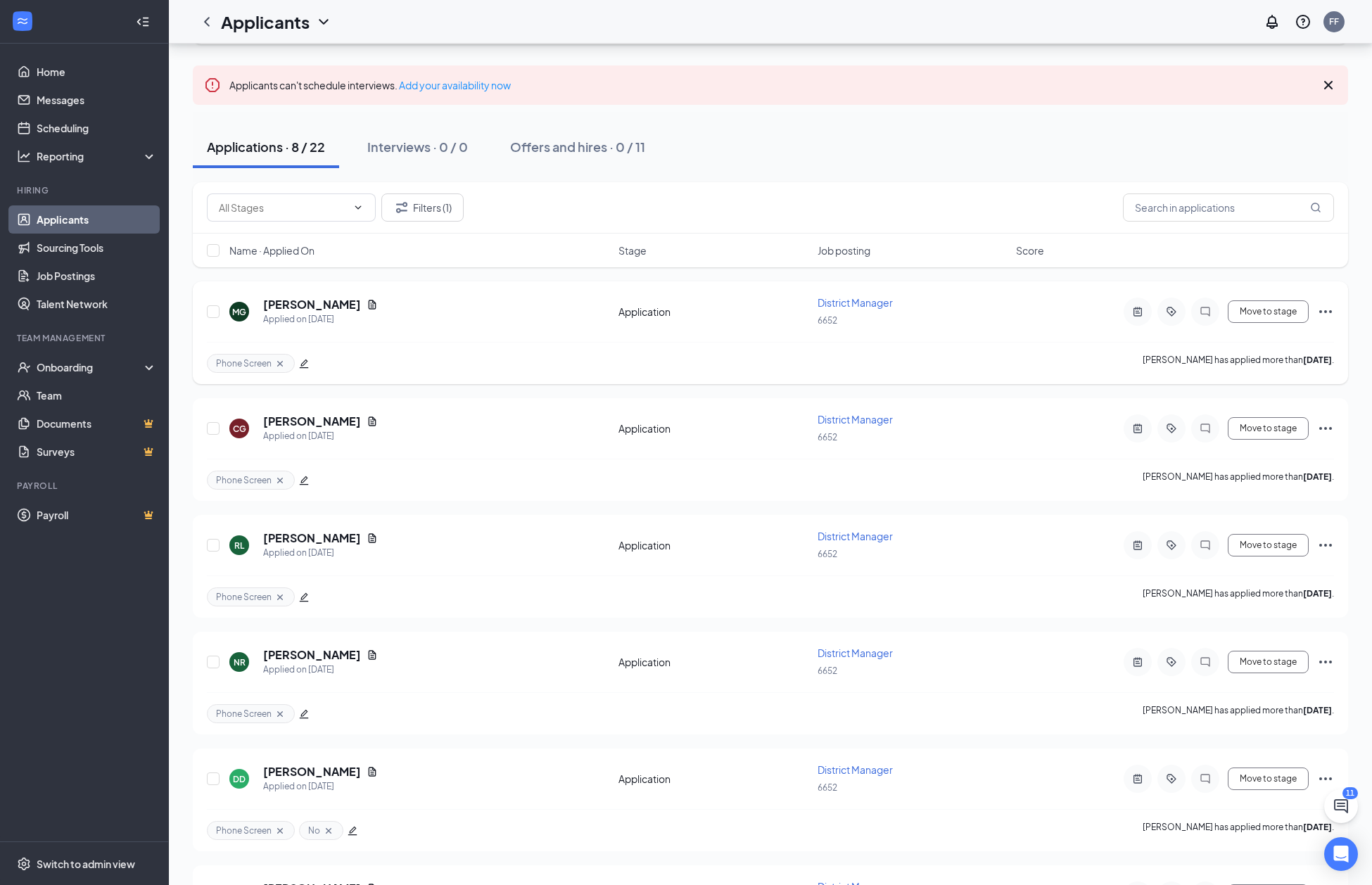
scroll to position [73, 0]
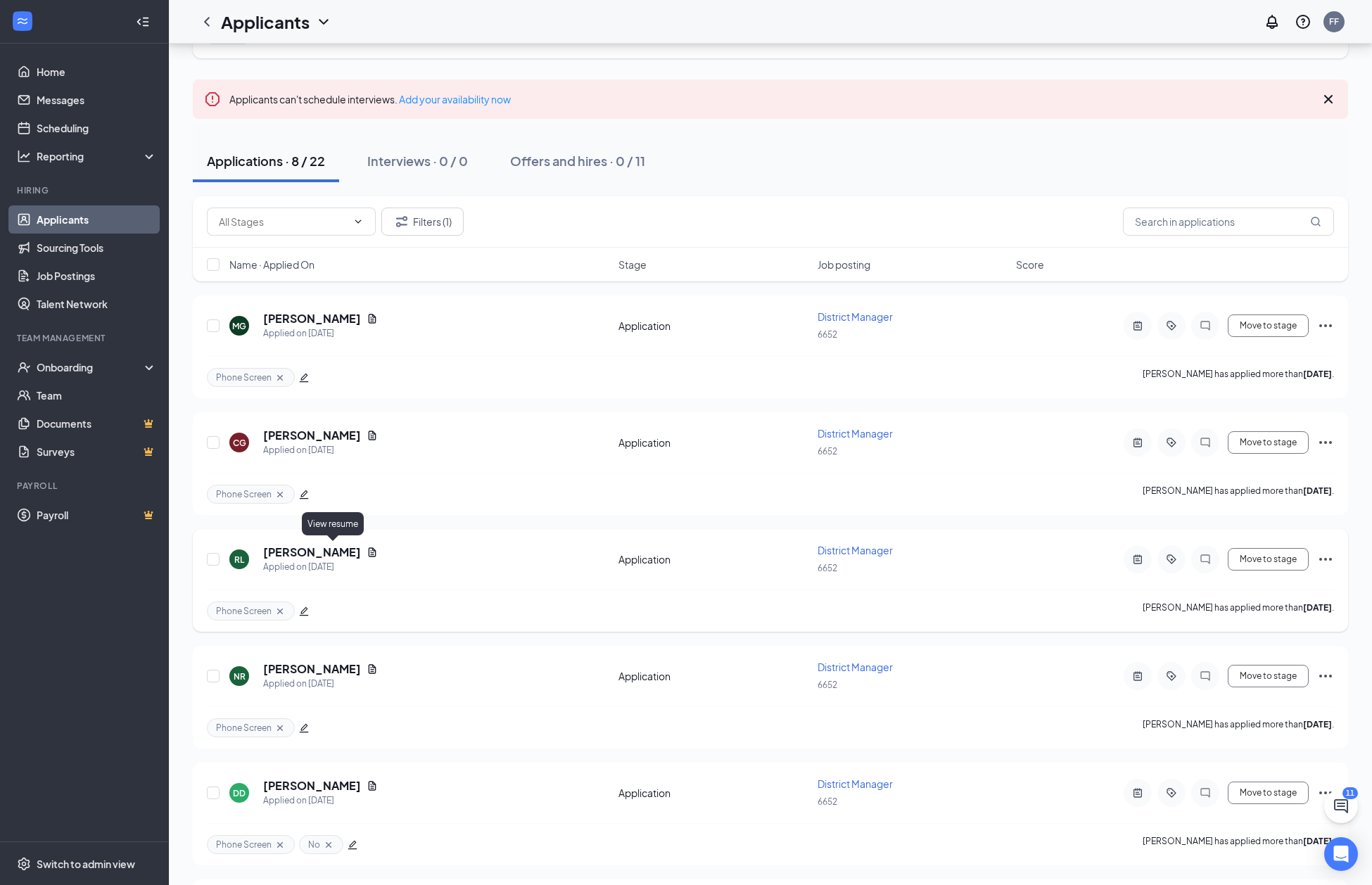
click at [368, 548] on icon "Document" at bounding box center [372, 552] width 7 height 9
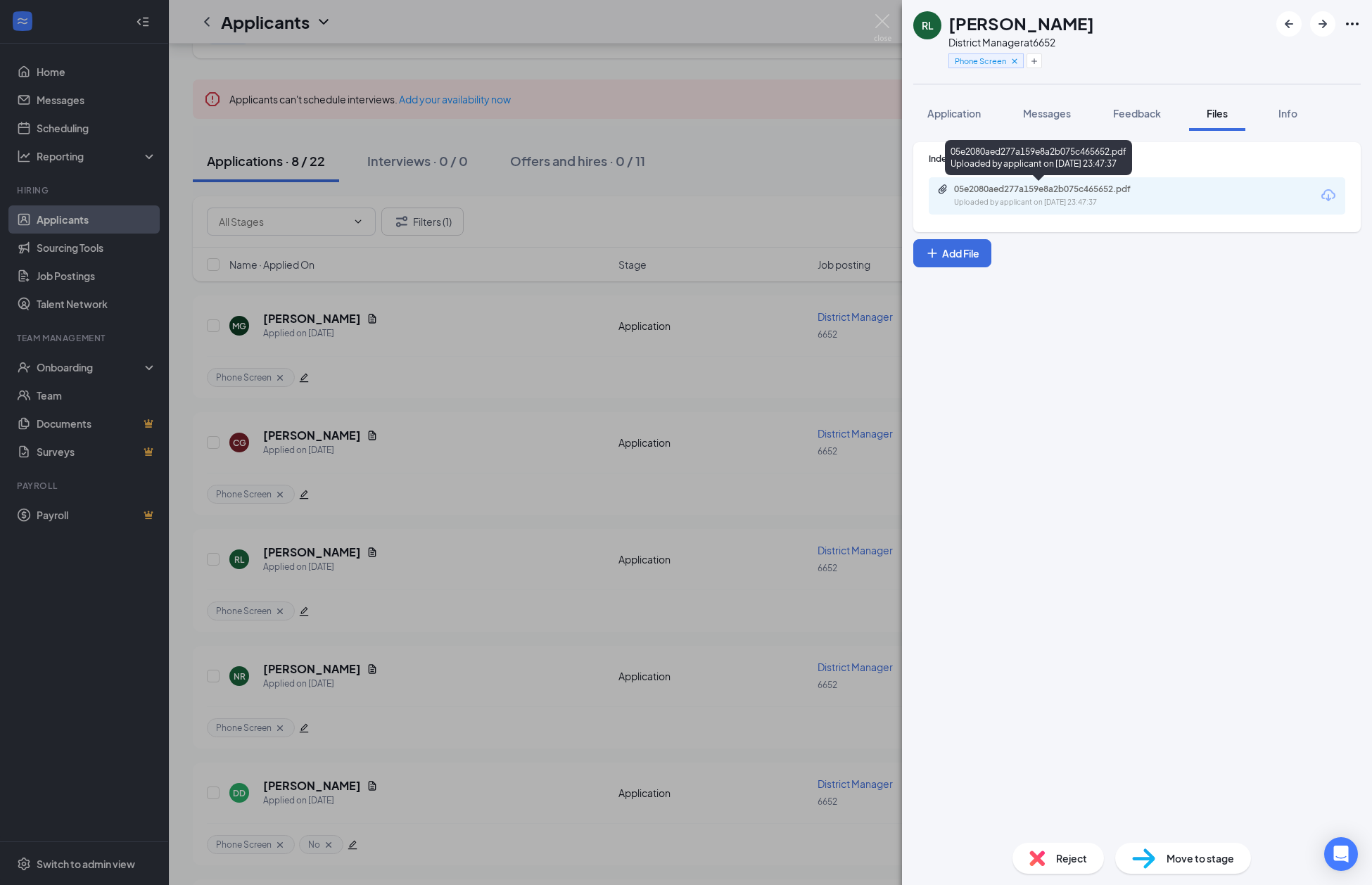
click at [1076, 195] on div "05e2080aed277a159e8a2b075c465652.pdf Uploaded by applicant on Oct 12, 2025 at 2…" at bounding box center [1052, 196] width 228 height 24
click at [872, 19] on div "RL Raul Lopez District Manager at 6652 Phone Screen Application Messages Feedba…" at bounding box center [686, 442] width 1372 height 885
